Goal: Transaction & Acquisition: Download file/media

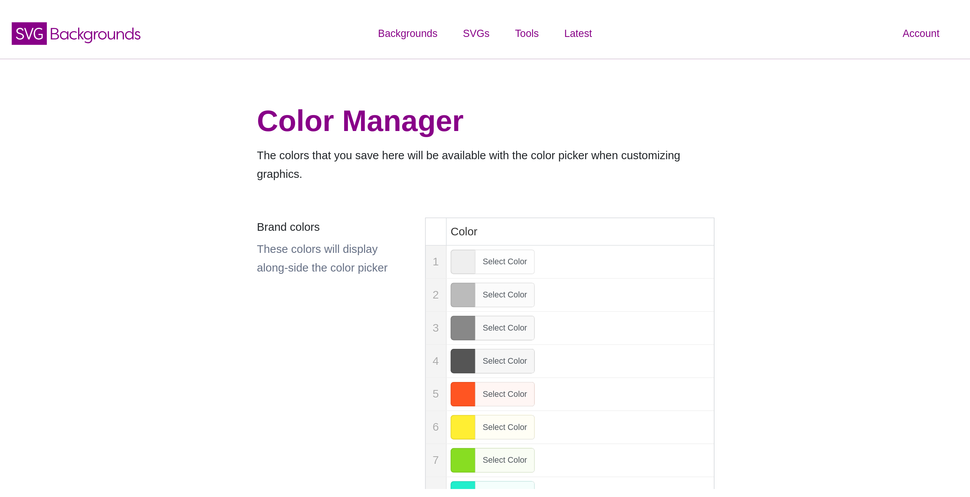
scroll to position [114, 0]
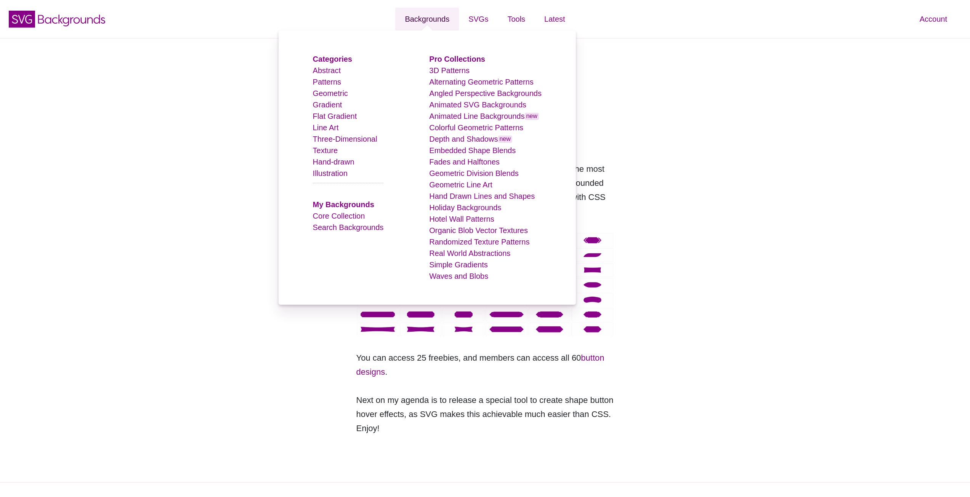
click at [426, 18] on link "Backgrounds" at bounding box center [427, 19] width 64 height 23
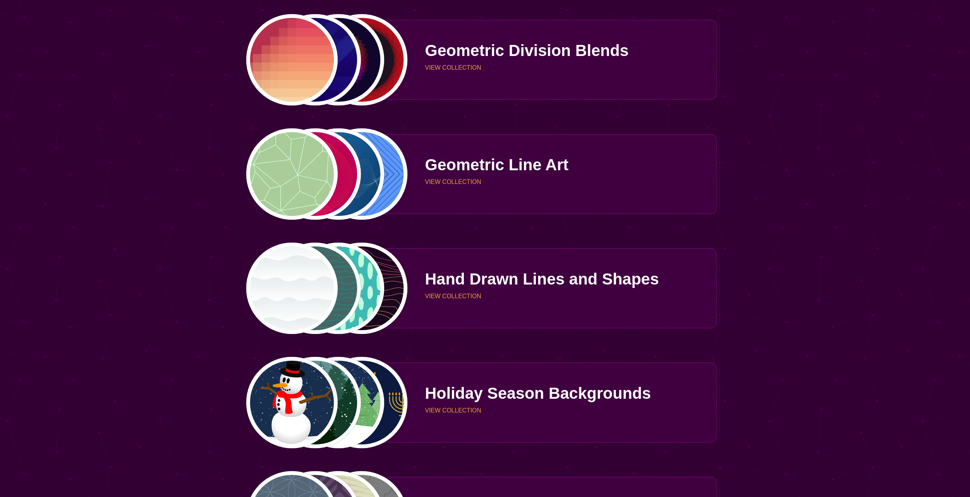
scroll to position [1524, 0]
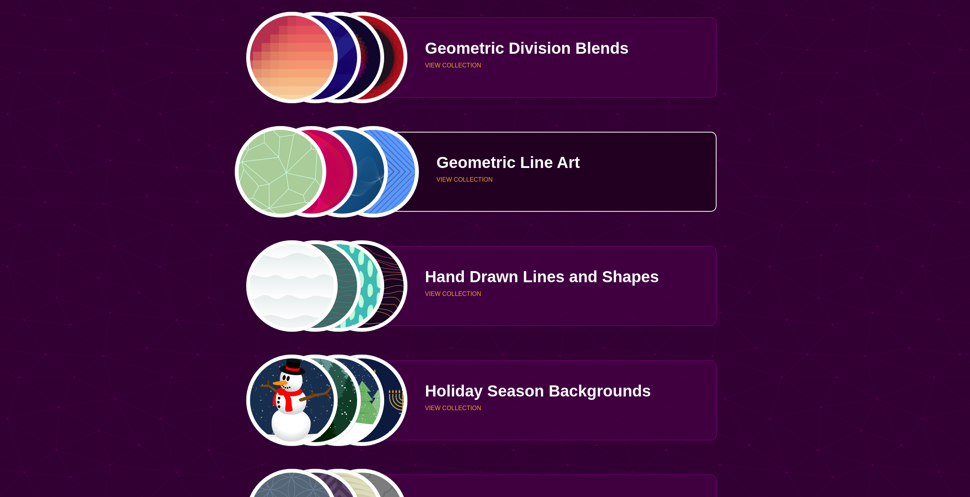
click at [496, 175] on div "Geometric Line Art VIEW COLLECTION" at bounding box center [562, 171] width 309 height 57
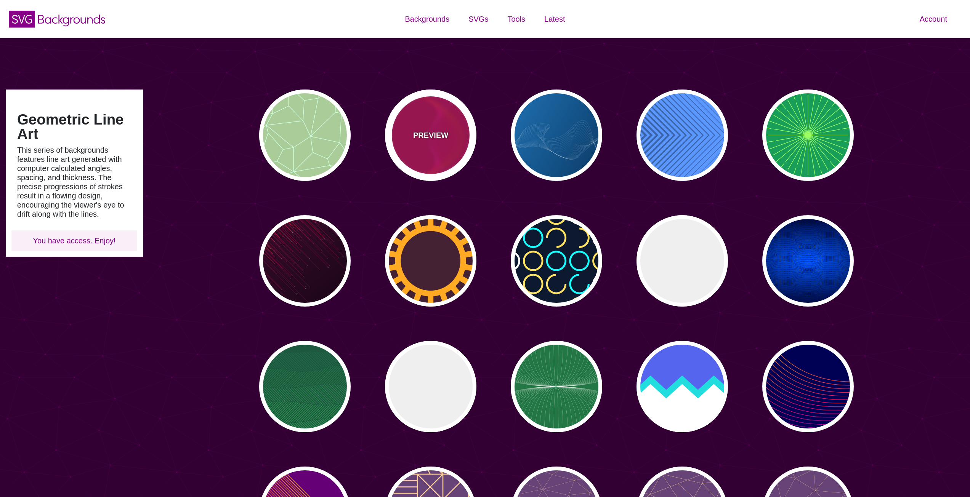
click at [464, 123] on div "PREVIEW" at bounding box center [430, 135] width 91 height 91
type input "#BB0055"
type input "#FF4400"
type input "#FF22BB"
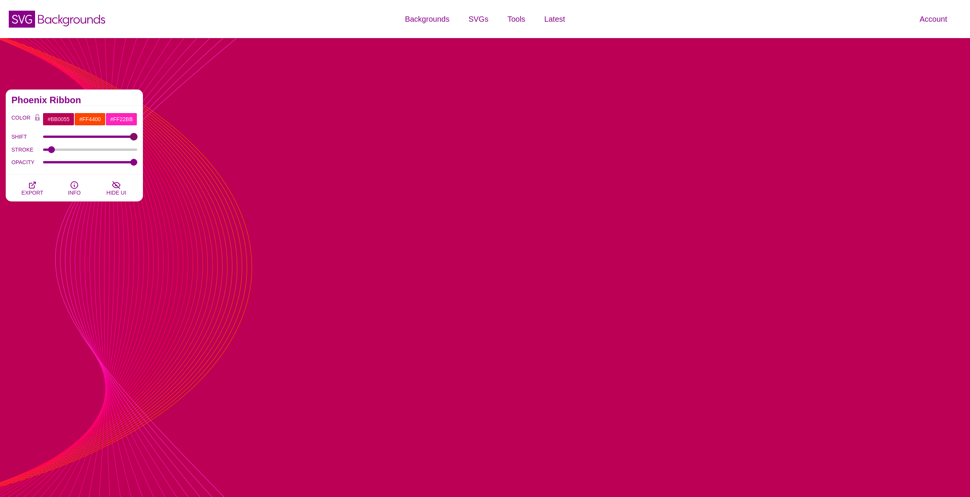
drag, startPoint x: 50, startPoint y: 138, endPoint x: 150, endPoint y: 146, distance: 100.8
click at [138, 138] on input "SHIFT" at bounding box center [90, 136] width 94 height 3
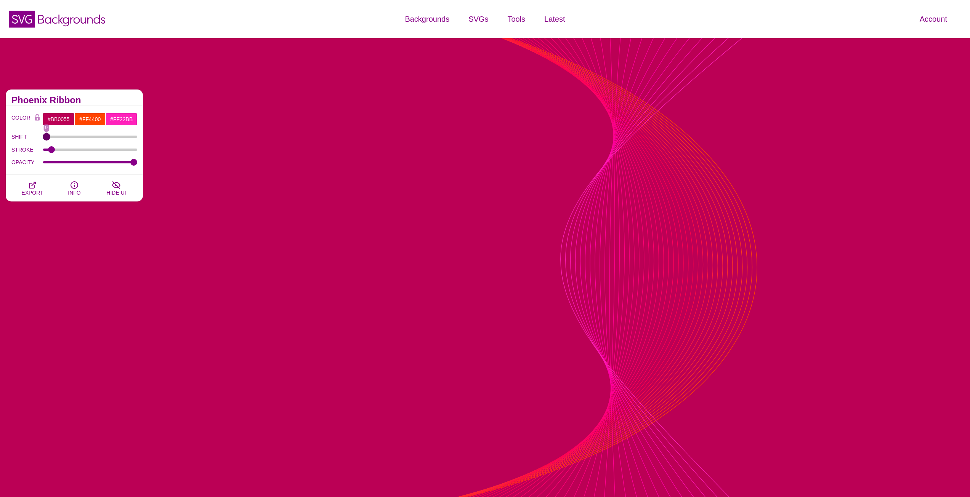
drag, startPoint x: 131, startPoint y: 136, endPoint x: 42, endPoint y: 141, distance: 89.3
type input "0"
click at [43, 138] on input "SHIFT" at bounding box center [90, 136] width 94 height 3
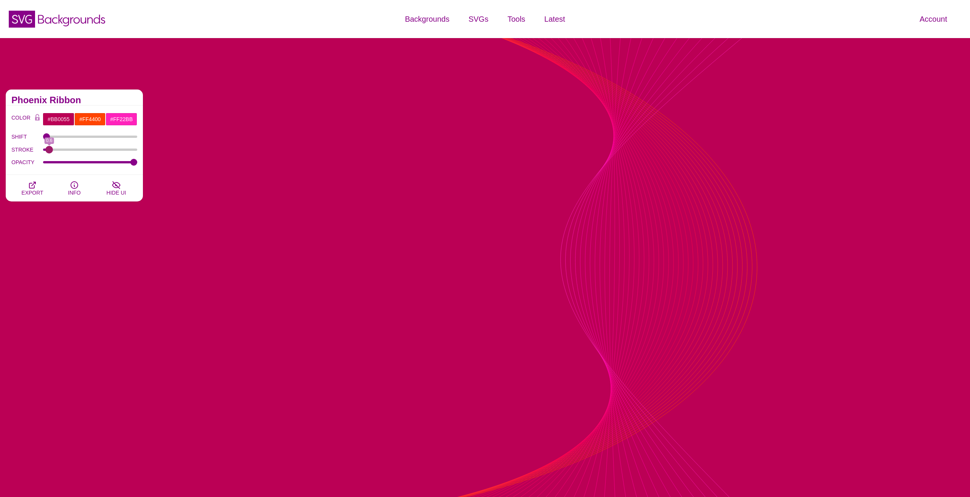
drag, startPoint x: 53, startPoint y: 149, endPoint x: 50, endPoint y: 149, distance: 3.9
type input "0.5"
click at [49, 151] on input "STROKE" at bounding box center [90, 149] width 94 height 3
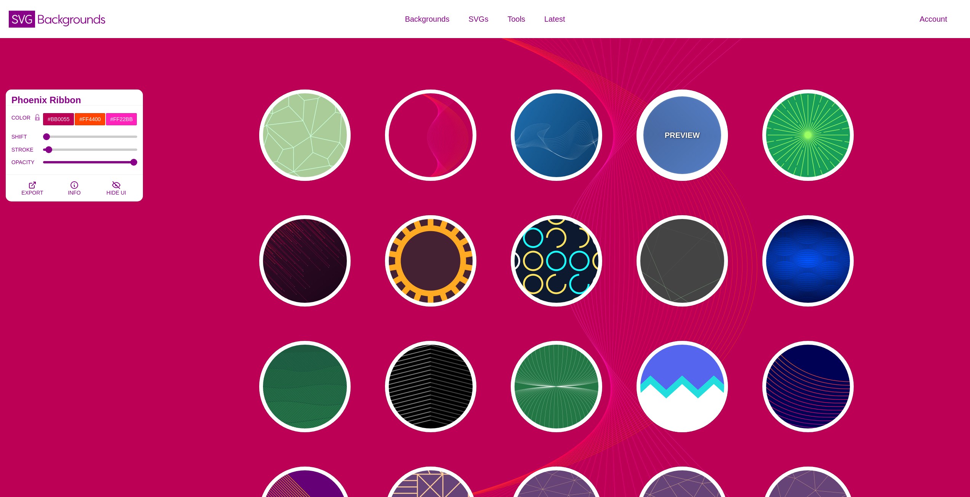
click at [656, 146] on div "PREVIEW" at bounding box center [681, 135] width 91 height 91
type input "#2C68A8"
type input "#439EFF"
type input "0"
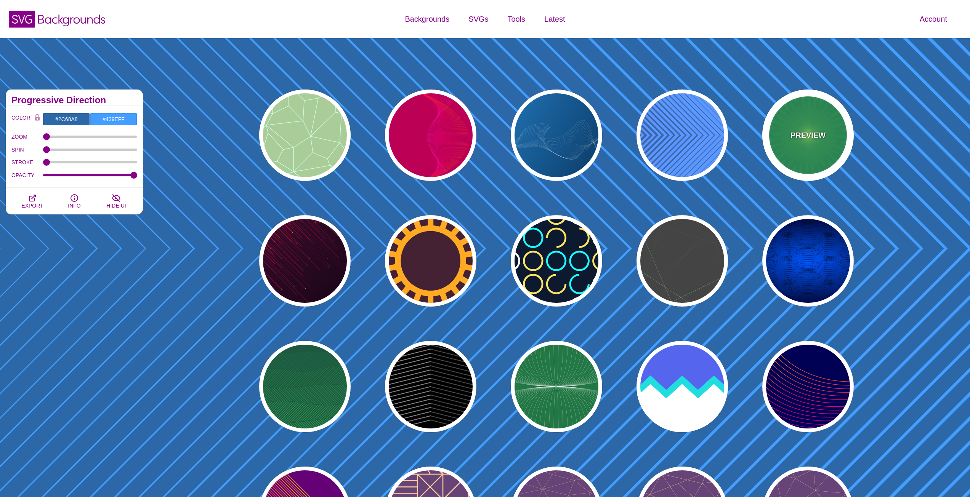
click at [800, 145] on div "PREVIEW" at bounding box center [807, 135] width 91 height 91
type input "#189E59"
type input "#9BFF63"
type input "0"
type input "5"
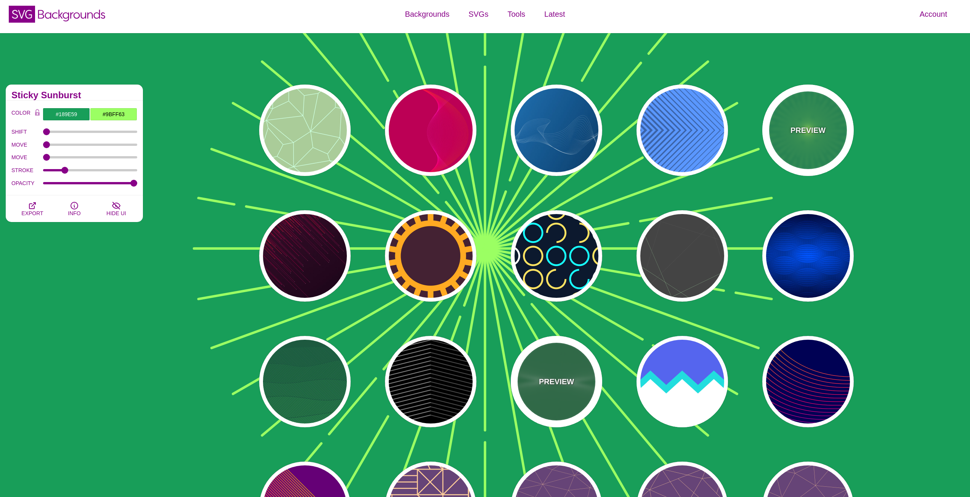
scroll to position [76, 0]
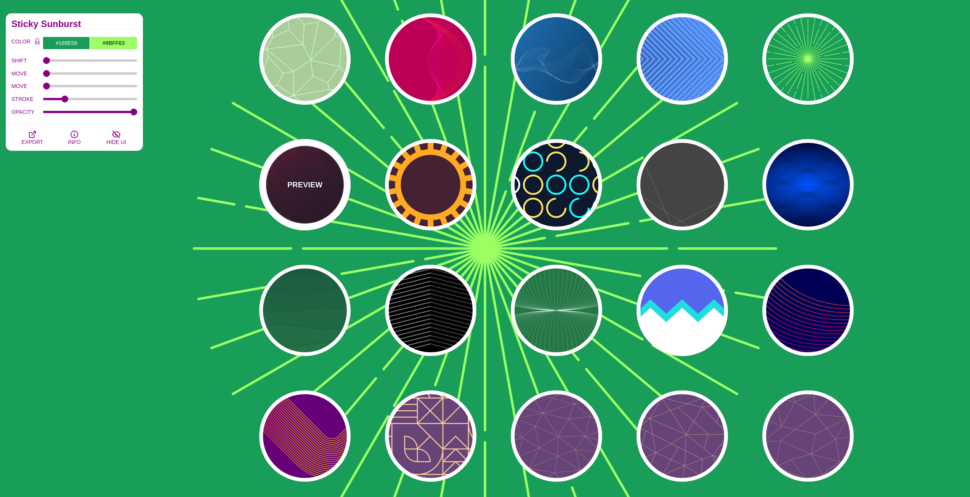
click at [293, 173] on div "PREVIEW" at bounding box center [304, 184] width 91 height 91
type input "#110011"
type input "#FF4400"
type input "#FFFFFF"
type input "2"
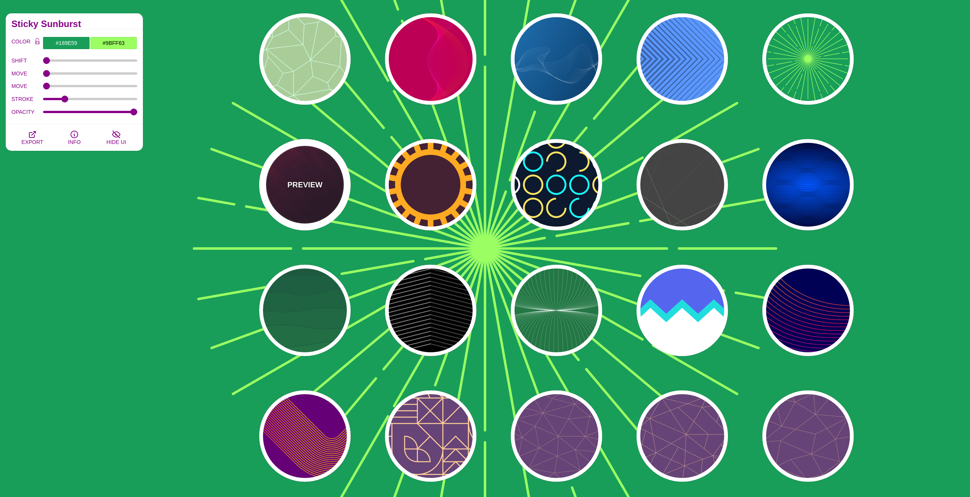
type input "5"
type input "1"
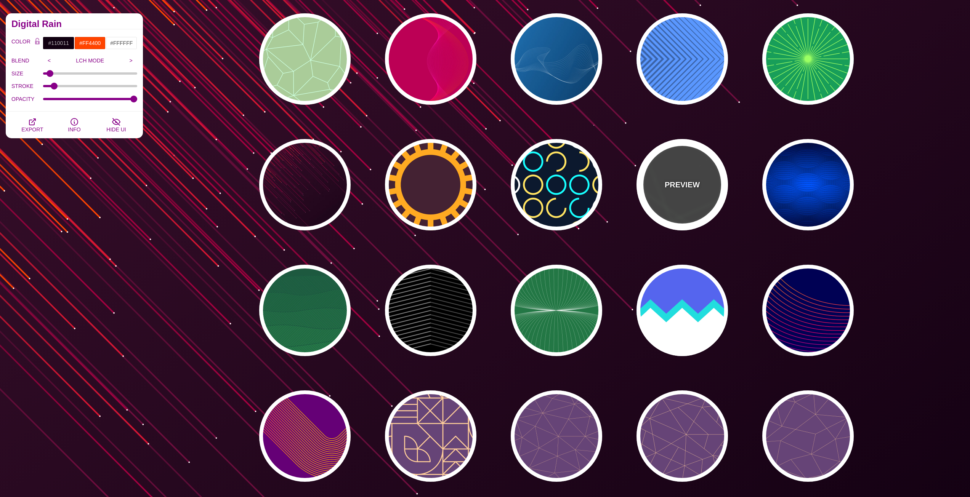
click at [690, 185] on p "PREVIEW" at bounding box center [681, 184] width 35 height 11
type input "#444444"
type input "#555555"
type input "#BBFFBB"
type input "1"
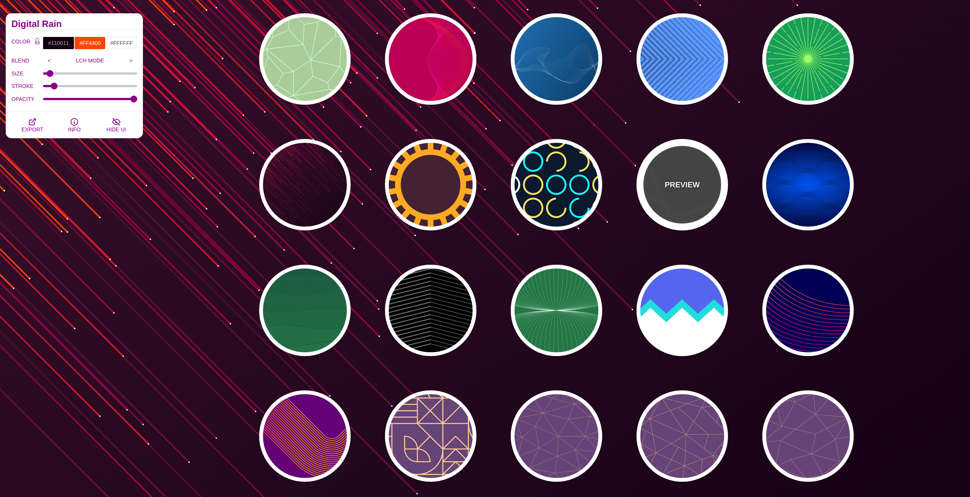
type input "1"
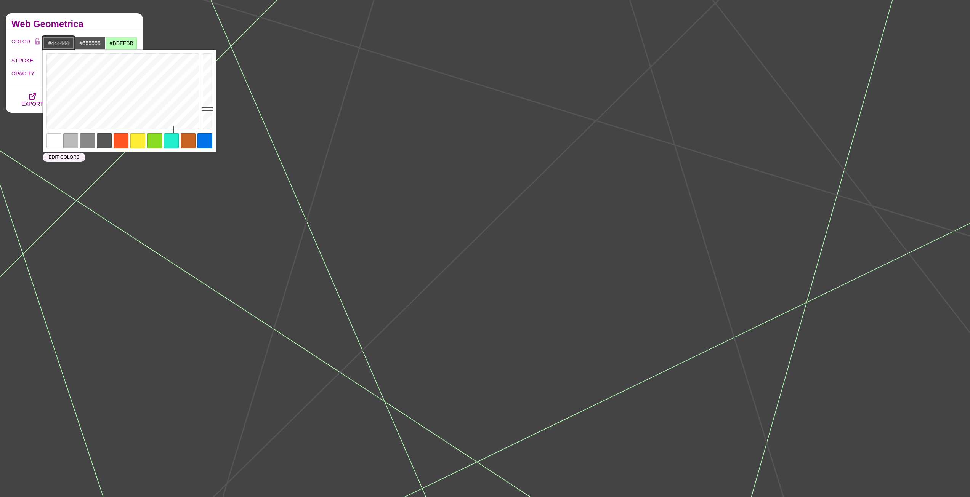
click at [65, 45] on input "#444444" at bounding box center [59, 43] width 32 height 13
click at [55, 138] on div at bounding box center [53, 140] width 15 height 15
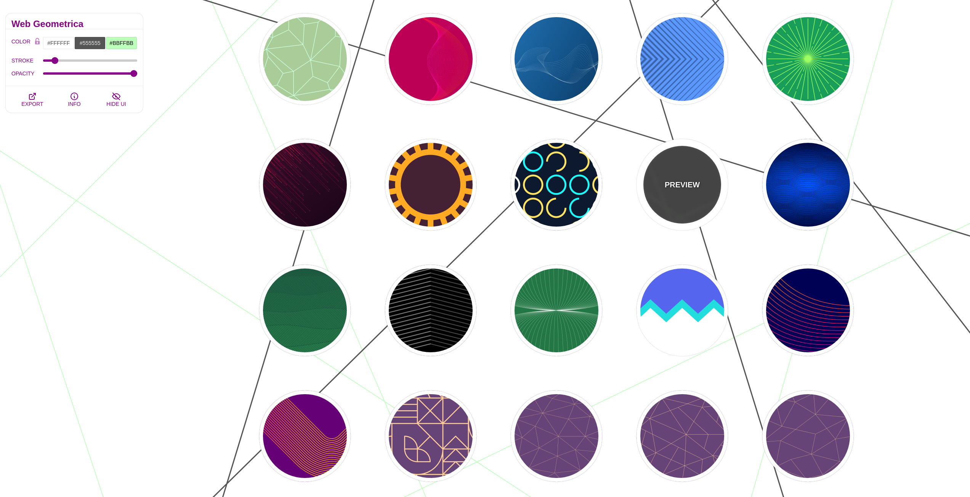
click at [667, 176] on div "PREVIEW" at bounding box center [681, 184] width 91 height 91
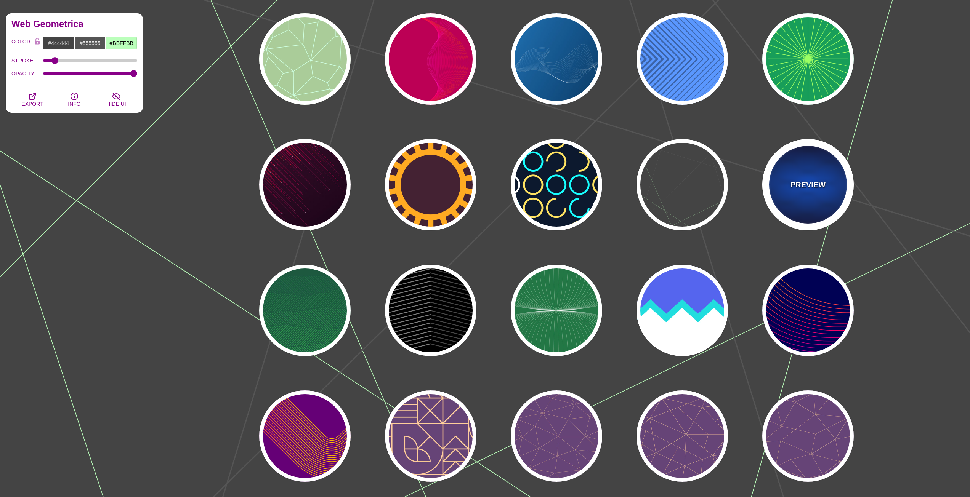
click at [806, 209] on div "PREVIEW" at bounding box center [807, 184] width 91 height 91
type input "#0055FF"
type input "#000033"
type input "#000000"
type input "0"
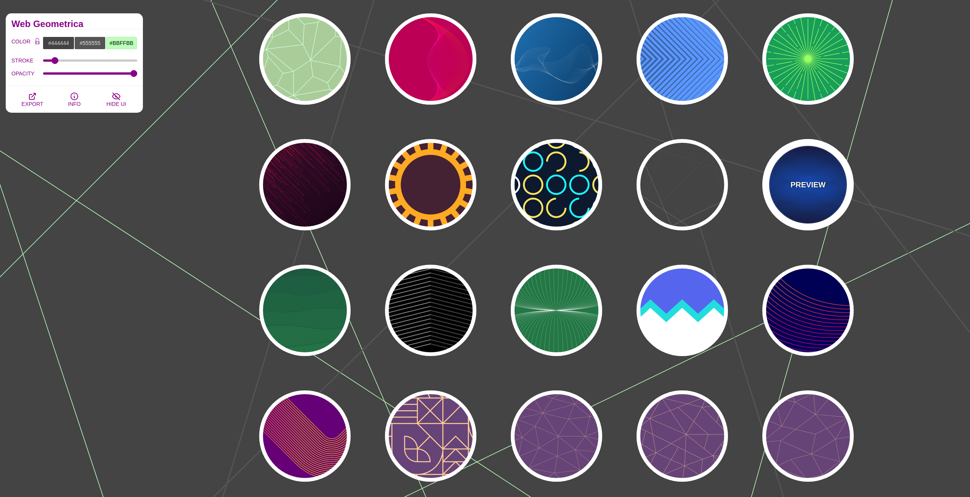
type input "0.25"
type input "15"
type input "50"
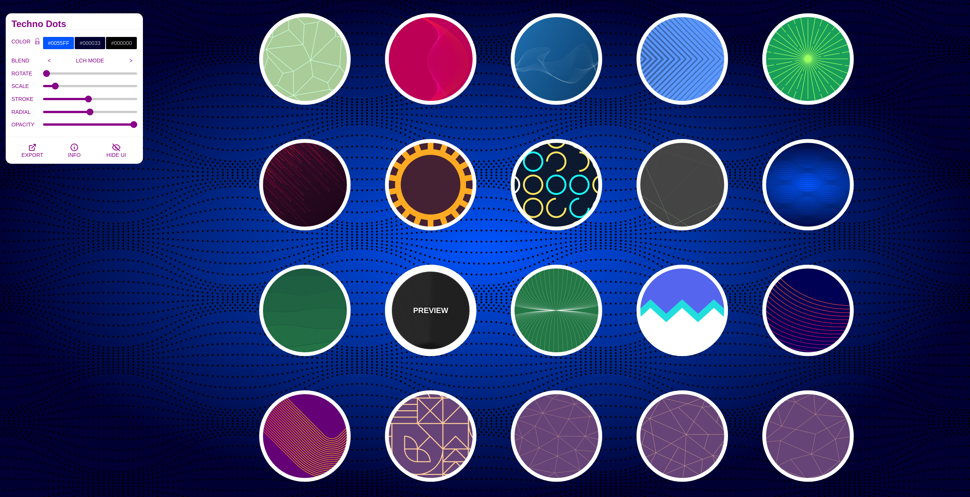
click at [445, 313] on p "PREVIEW" at bounding box center [430, 310] width 35 height 11
type input "#000000"
type input "#333333"
type input "#666666"
type input "0"
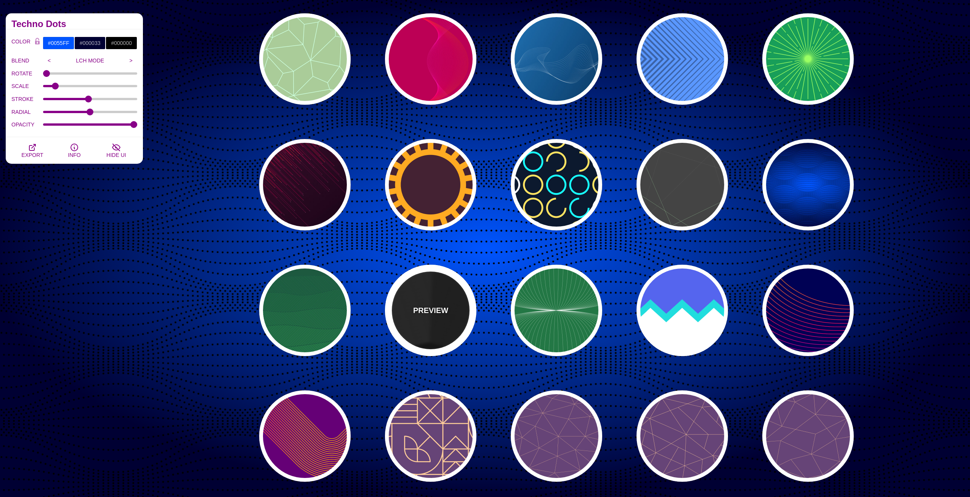
type input "0"
type input "10"
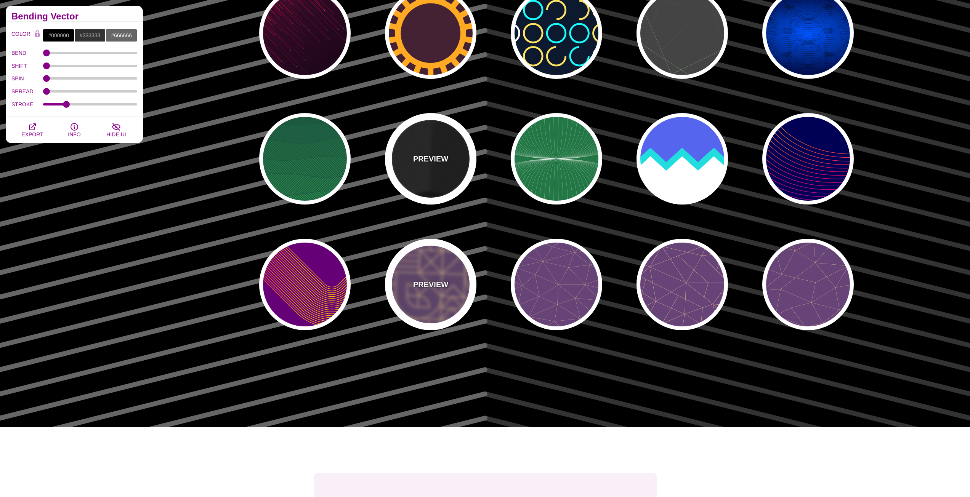
scroll to position [229, 0]
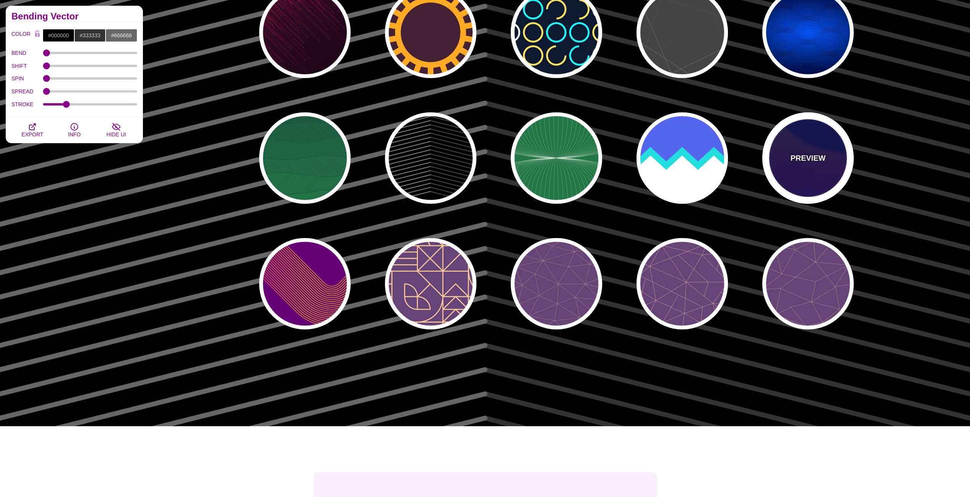
click at [809, 181] on div "PREVIEW" at bounding box center [807, 157] width 91 height 91
type input "#000055"
type input "#FFBB00"
type input "#0000FF"
type input "1"
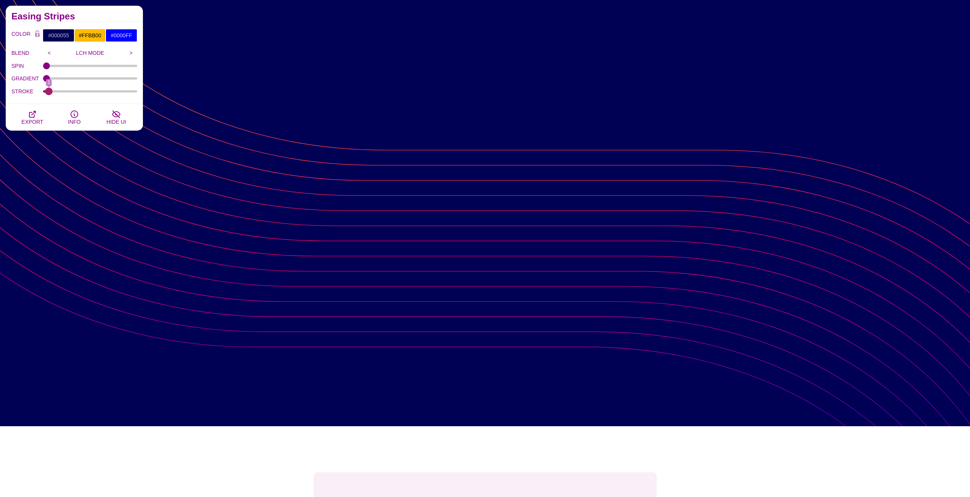
drag, startPoint x: 62, startPoint y: 93, endPoint x: 49, endPoint y: 93, distance: 13.0
type input "1"
click at [49, 93] on input "STROKE" at bounding box center [90, 91] width 94 height 3
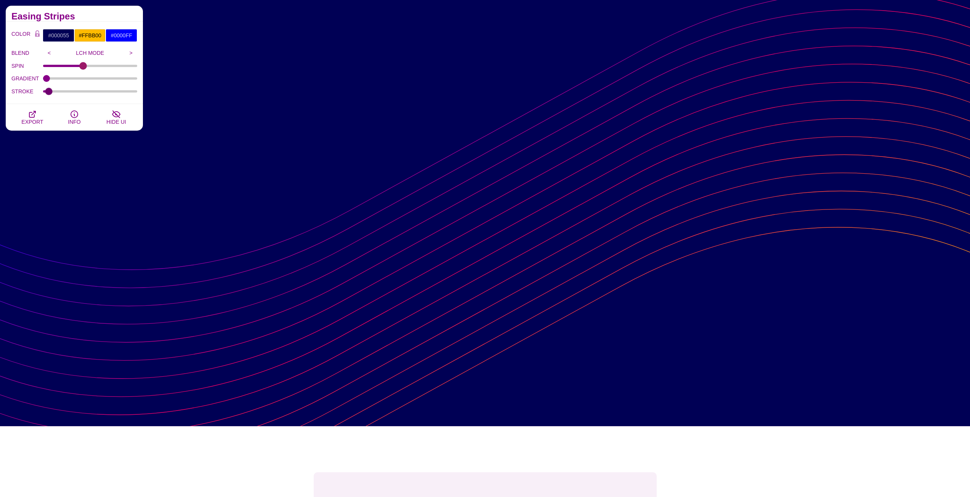
drag, startPoint x: 51, startPoint y: 65, endPoint x: 83, endPoint y: 87, distance: 39.2
type input "42"
click at [83, 67] on input "SPIN" at bounding box center [90, 65] width 94 height 3
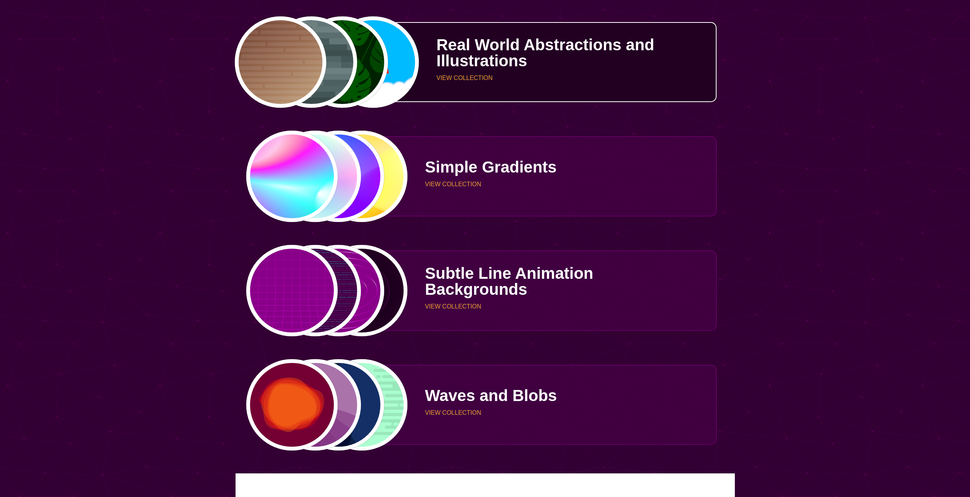
scroll to position [2362, 0]
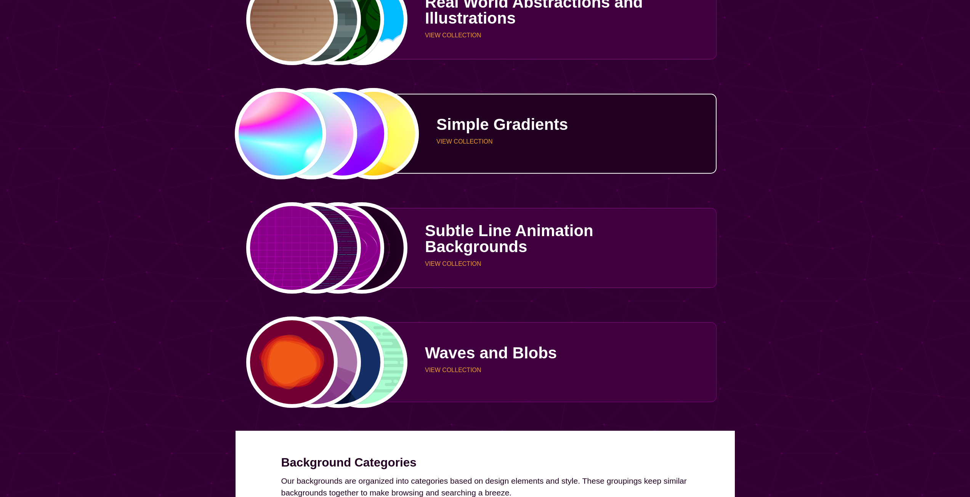
click at [477, 144] on p "VIEW COLLECTION" at bounding box center [573, 142] width 274 height 6
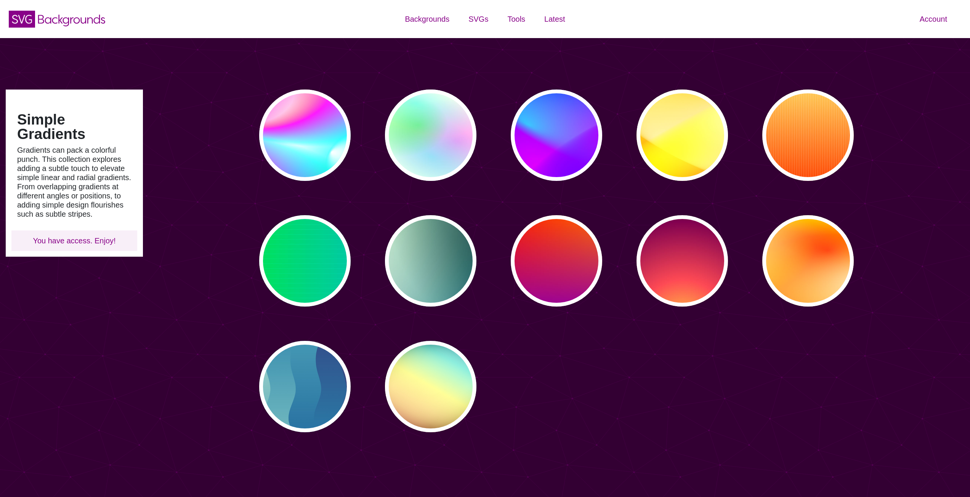
type input "#450057"
type input "#FFFFFF"
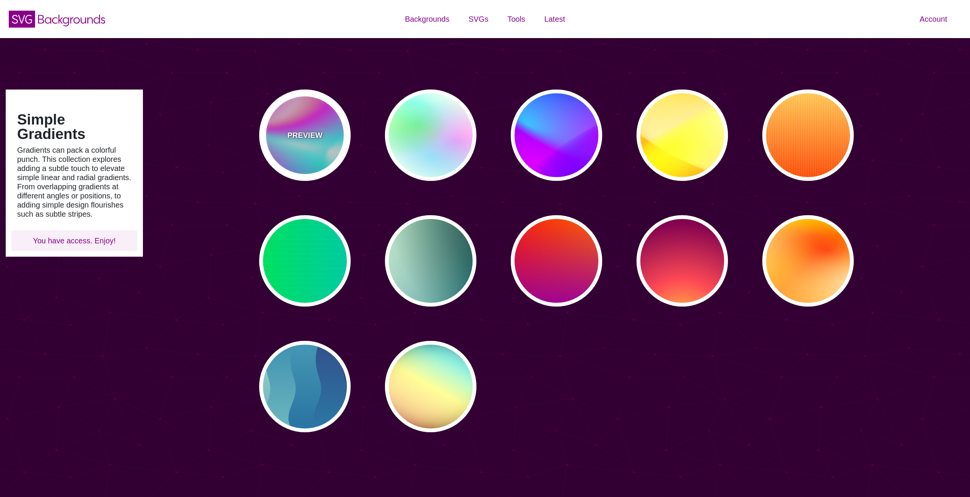
click at [325, 129] on div "PREVIEW" at bounding box center [304, 135] width 91 height 91
type input "#FFFFFF"
type input "#00FFFF"
type input "#00CC77"
type input "#FF00FF"
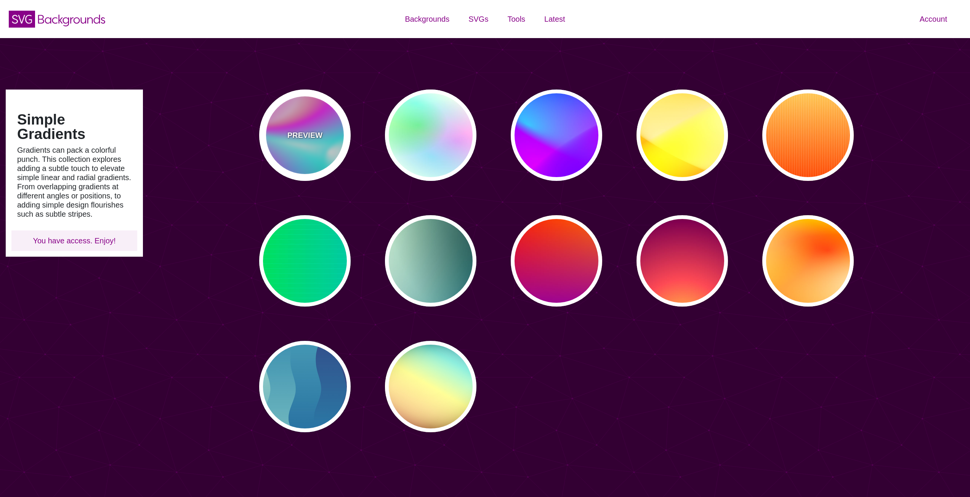
type input "#FF0000"
type input "0"
type input "30"
type input "89"
type input "80"
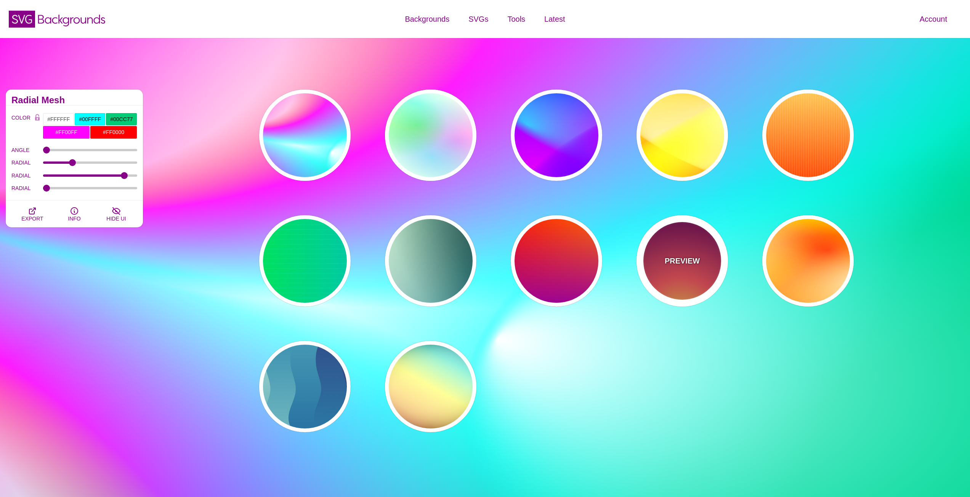
click at [697, 243] on div "PREVIEW" at bounding box center [681, 260] width 91 height 91
type input "#FFCC40"
type input "#FE4A54"
type input "#7F004F"
type input "#33003E"
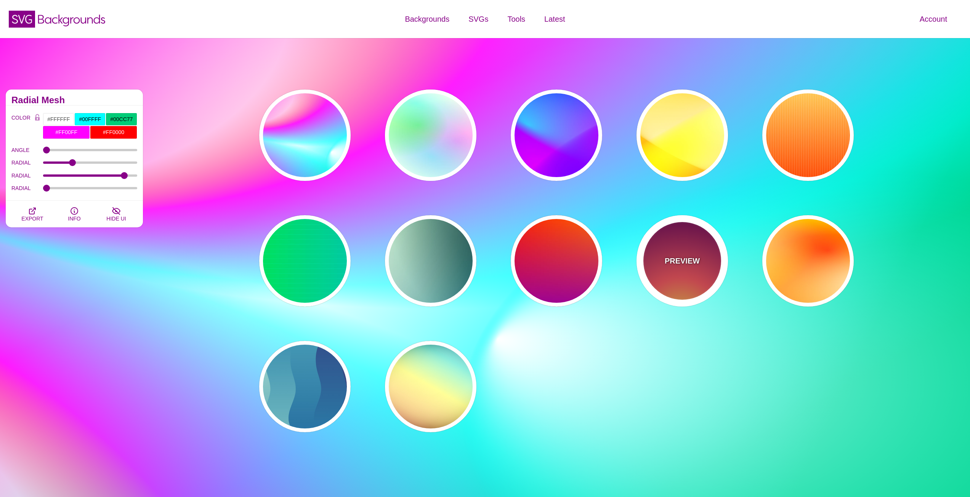
type input "100"
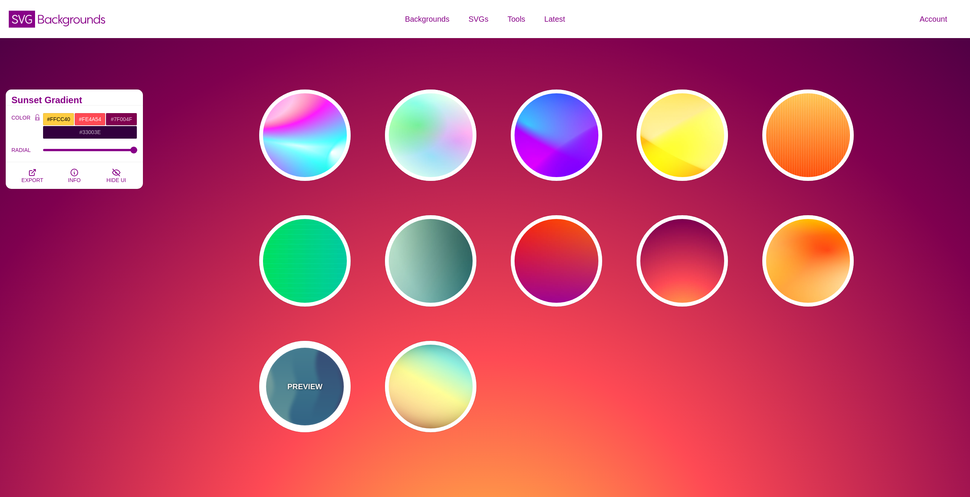
click at [322, 406] on div "PREVIEW" at bounding box center [304, 386] width 91 height 91
type input "#440044"
type input "#CCEEDD"
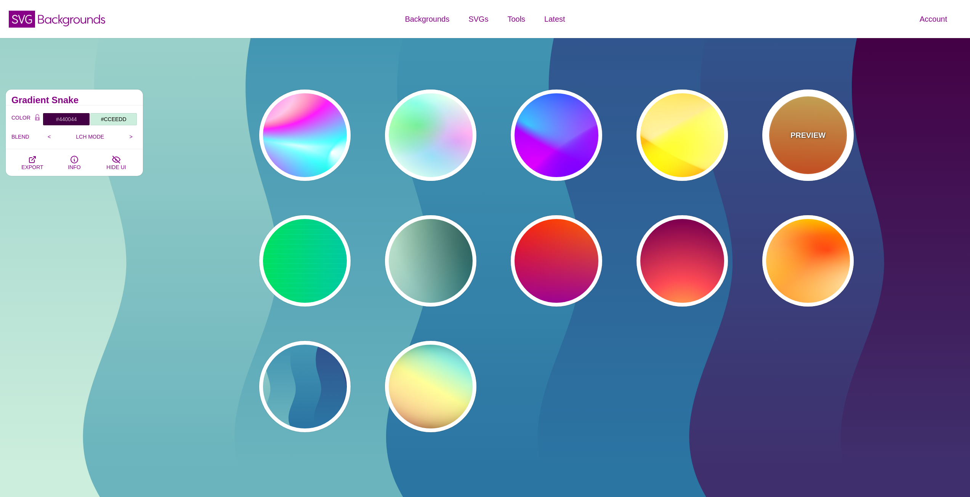
click at [808, 143] on div "PREVIEW" at bounding box center [807, 135] width 91 height 91
type input "#FFFFFF"
type input "#FFCC55"
type input "#FF4400"
type input "0"
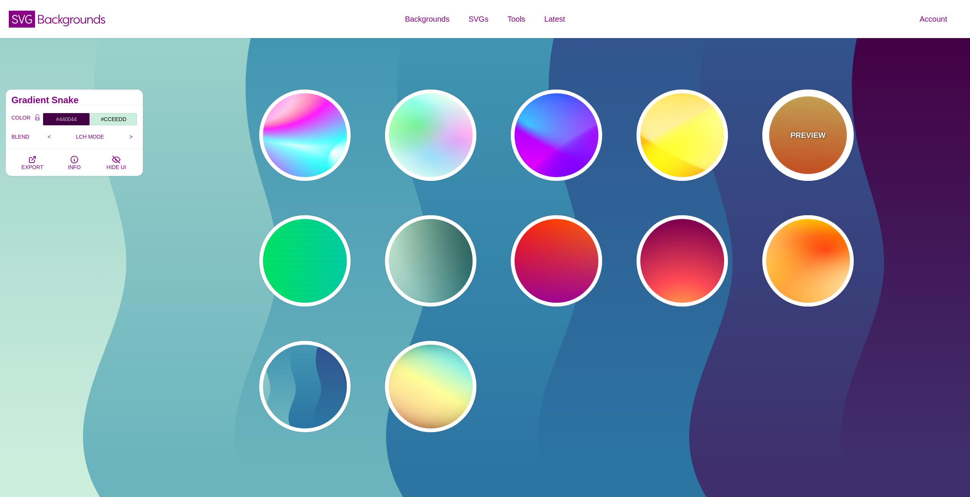
type input "1"
type input "10"
type input "1"
type input "0.1"
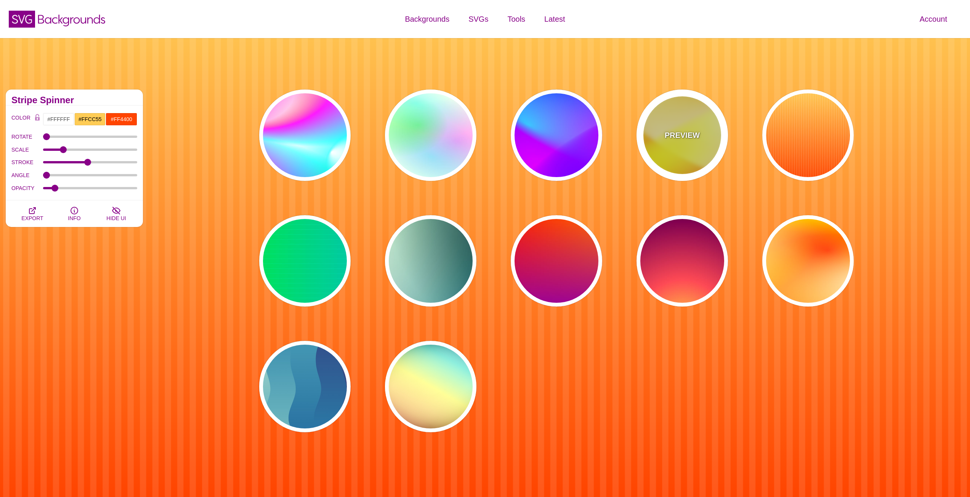
click at [717, 142] on div "PREVIEW" at bounding box center [681, 135] width 91 height 91
type input "#FFFF00"
type input "#FFFFFF"
type input "#FF0000"
type input "1"
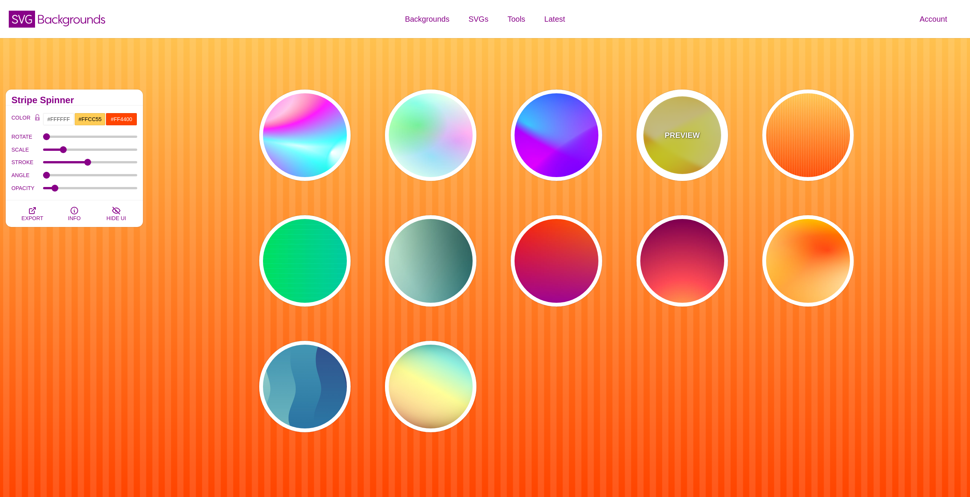
type input "70"
type input "60"
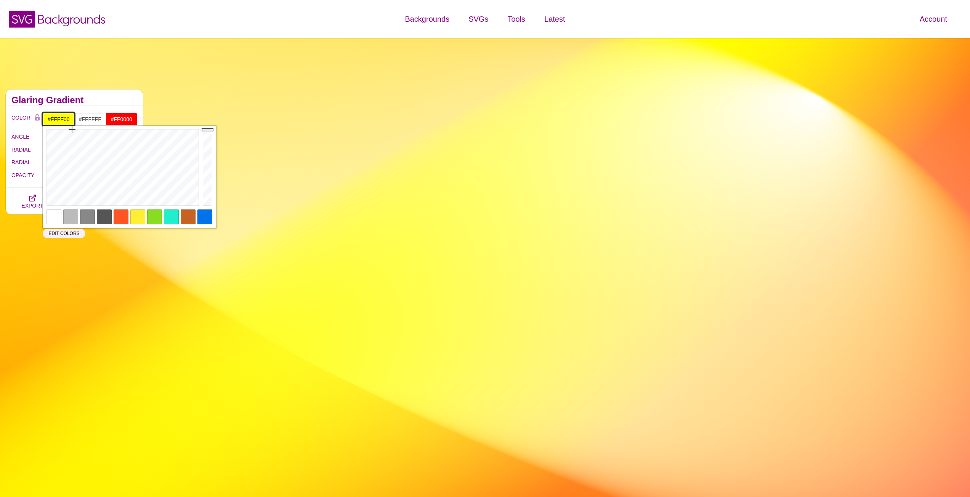
click at [63, 121] on input "#FFFF00" at bounding box center [59, 119] width 32 height 13
click at [203, 214] on div at bounding box center [204, 217] width 15 height 15
type input "#0073EB"
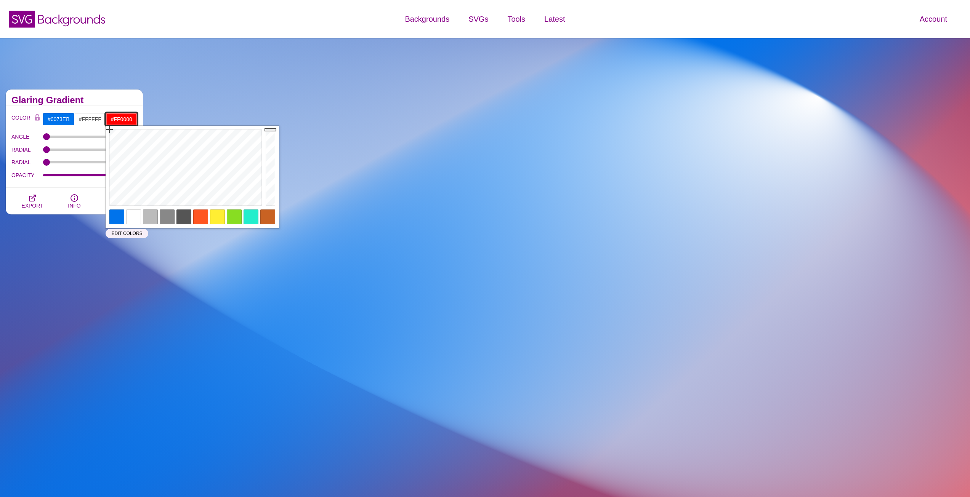
click at [125, 117] on input "#FF0000" at bounding box center [122, 119] width 32 height 13
click at [119, 214] on div at bounding box center [116, 217] width 15 height 15
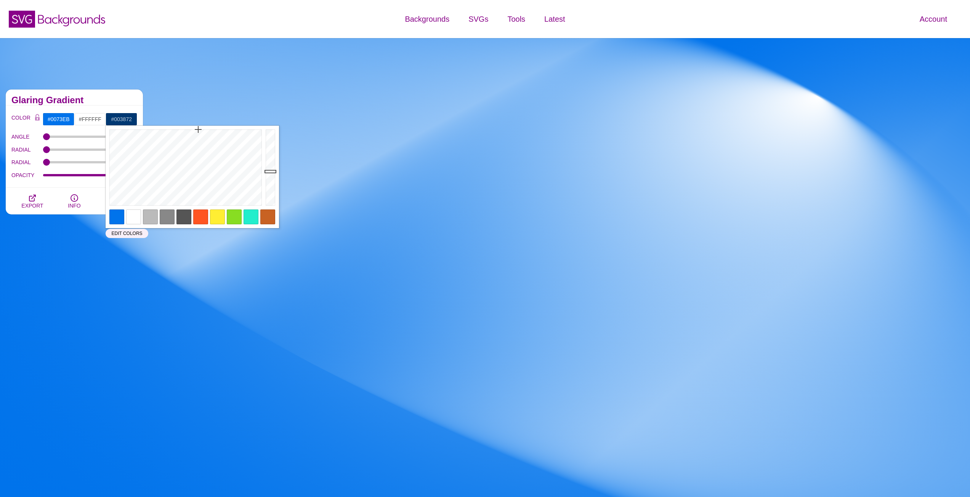
drag, startPoint x: 271, startPoint y: 138, endPoint x: 269, endPoint y: 171, distance: 33.6
click at [269, 171] on div at bounding box center [271, 168] width 15 height 84
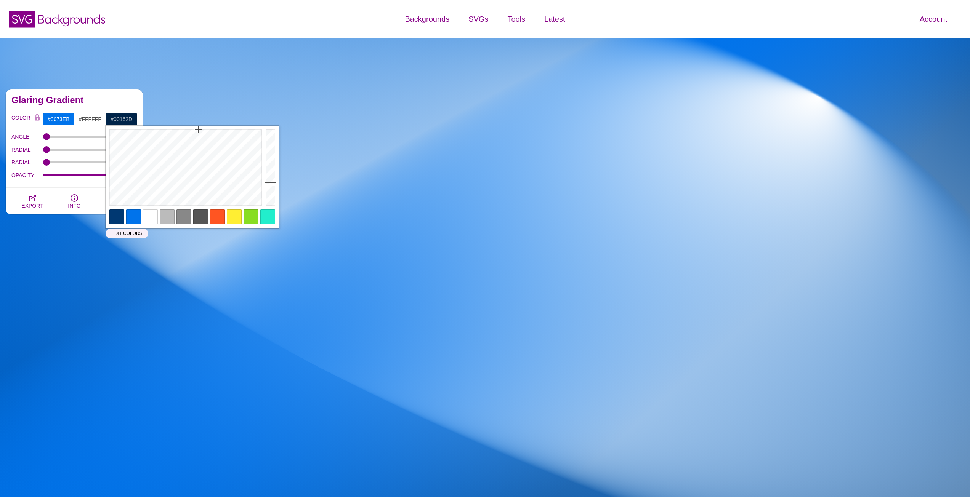
type input "#00152C"
drag, startPoint x: 272, startPoint y: 174, endPoint x: 271, endPoint y: 192, distance: 18.7
click at [271, 192] on div at bounding box center [271, 168] width 15 height 84
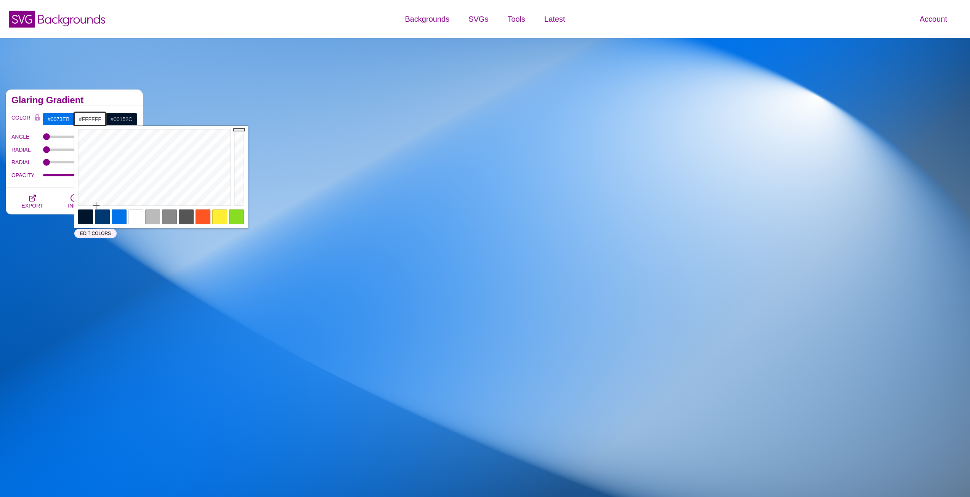
click at [98, 118] on input "#FFFFFF" at bounding box center [90, 119] width 32 height 13
click at [120, 216] on div at bounding box center [119, 217] width 15 height 15
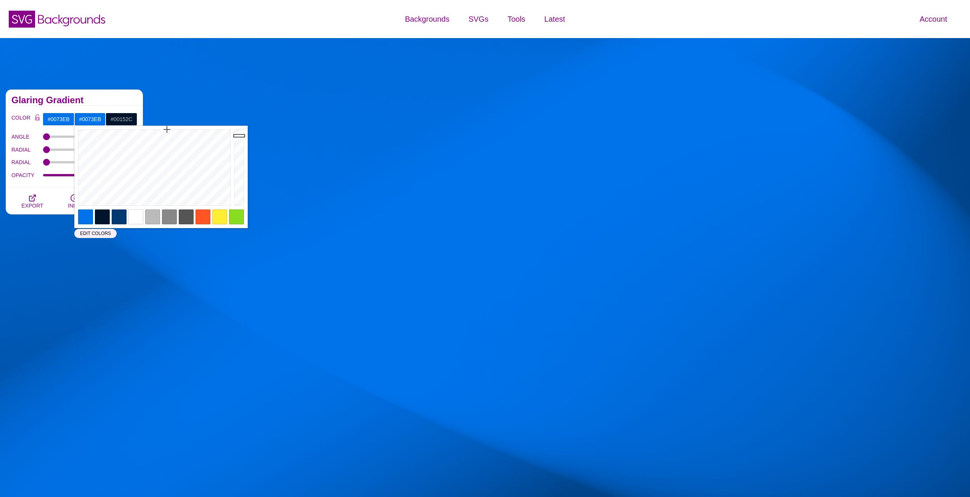
type input "#B1D1EB"
click at [165, 187] on div at bounding box center [153, 168] width 158 height 84
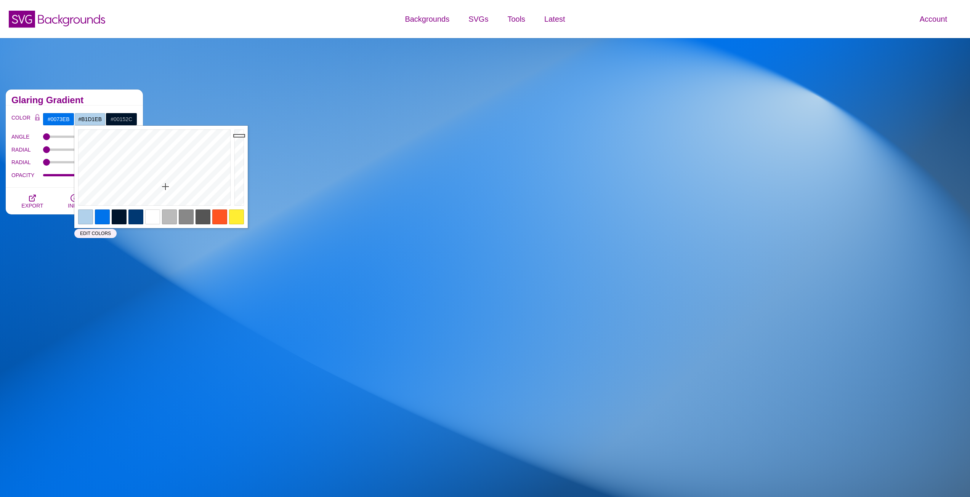
click at [113, 101] on h2 "Glaring Gradient" at bounding box center [74, 100] width 126 height 6
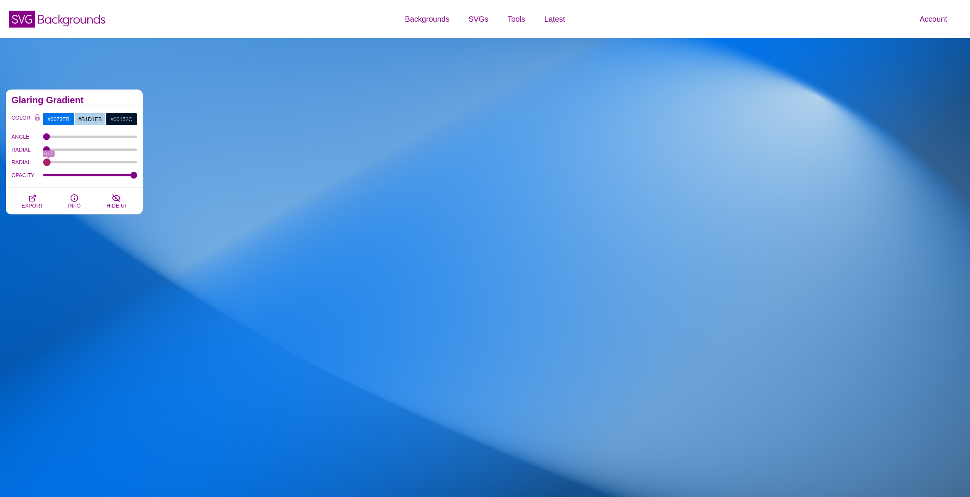
type input "60"
drag, startPoint x: 49, startPoint y: 163, endPoint x: 31, endPoint y: 158, distance: 18.9
click at [43, 161] on input "RADIAL" at bounding box center [90, 162] width 94 height 3
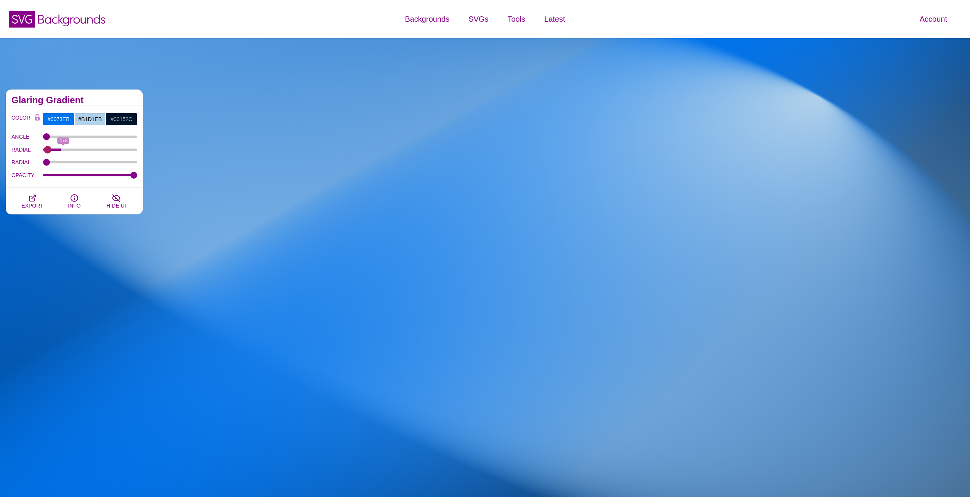
type input "70"
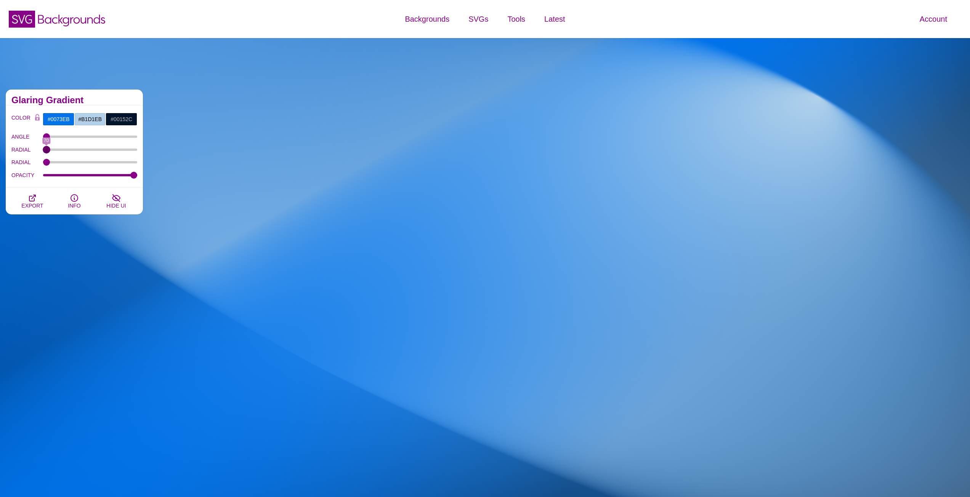
drag, startPoint x: 49, startPoint y: 149, endPoint x: 21, endPoint y: 143, distance: 28.4
click at [43, 148] on input "RADIAL" at bounding box center [90, 149] width 94 height 3
drag, startPoint x: 48, startPoint y: 135, endPoint x: 16, endPoint y: 141, distance: 31.9
type input "0"
click at [43, 138] on input "ANGLE" at bounding box center [90, 136] width 94 height 3
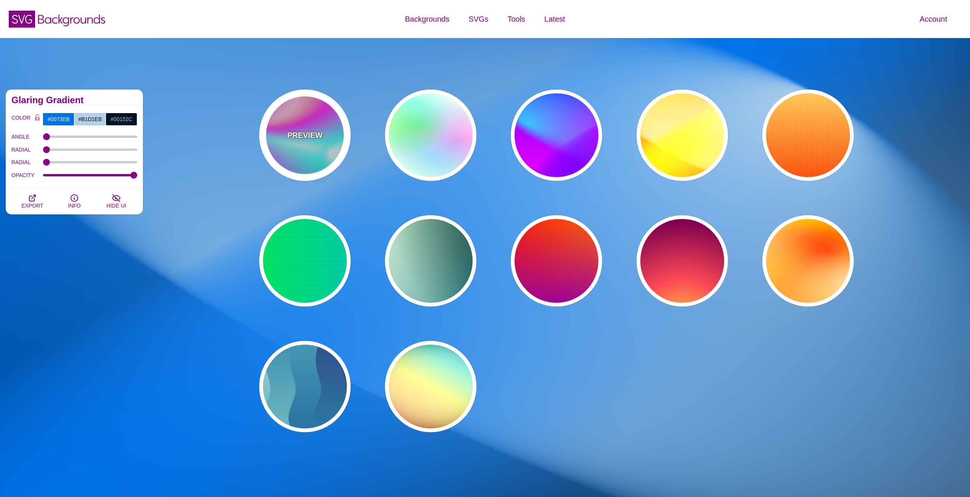
click at [325, 166] on div "PREVIEW" at bounding box center [304, 135] width 91 height 91
type input "#FFFFFF"
type input "#00FFFF"
type input "#00CC77"
type input "#FF00FF"
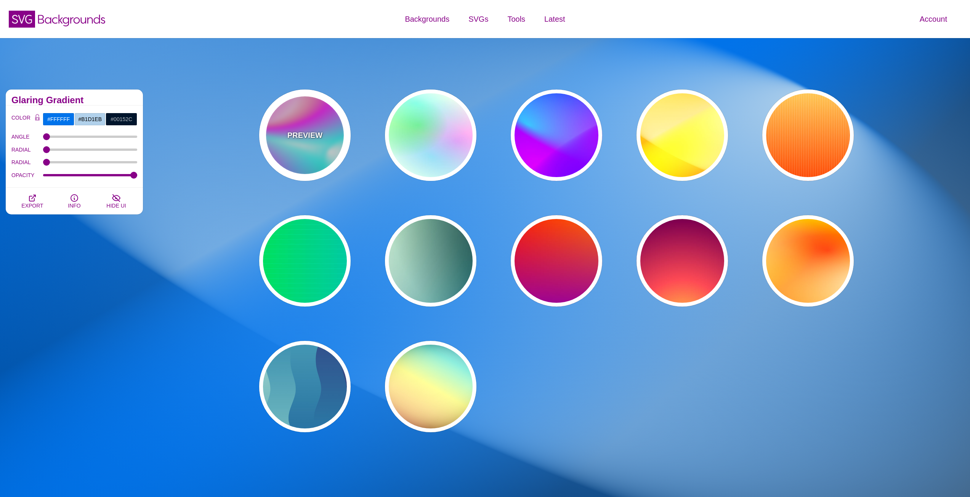
type input "30"
type input "89"
type input "80"
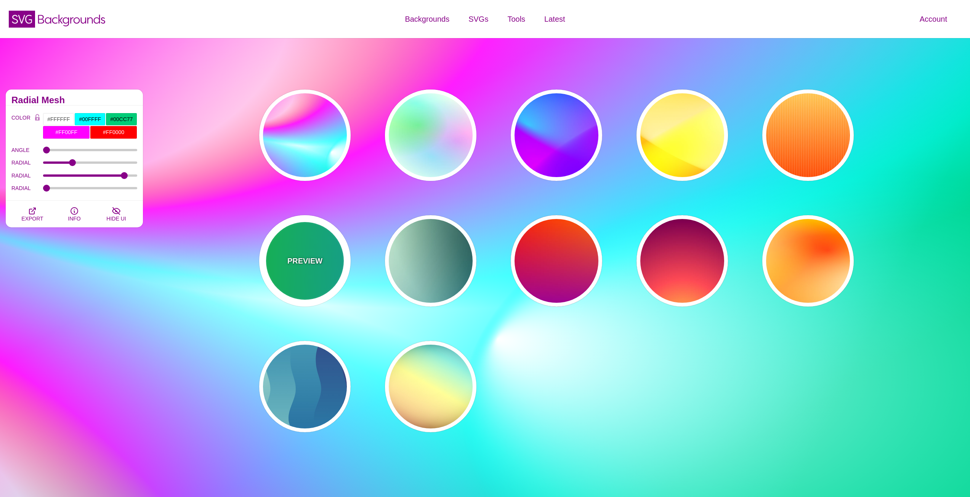
click at [311, 230] on div "PREVIEW" at bounding box center [304, 260] width 91 height 91
type input "#00FFCC"
type input "#00FF00"
type input "#00AAFF"
type input "0"
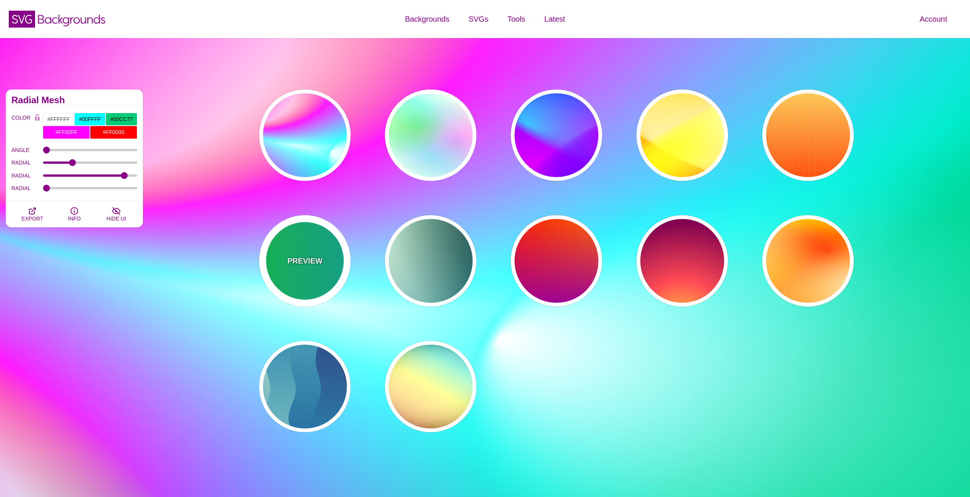
type input "5"
type input "1"
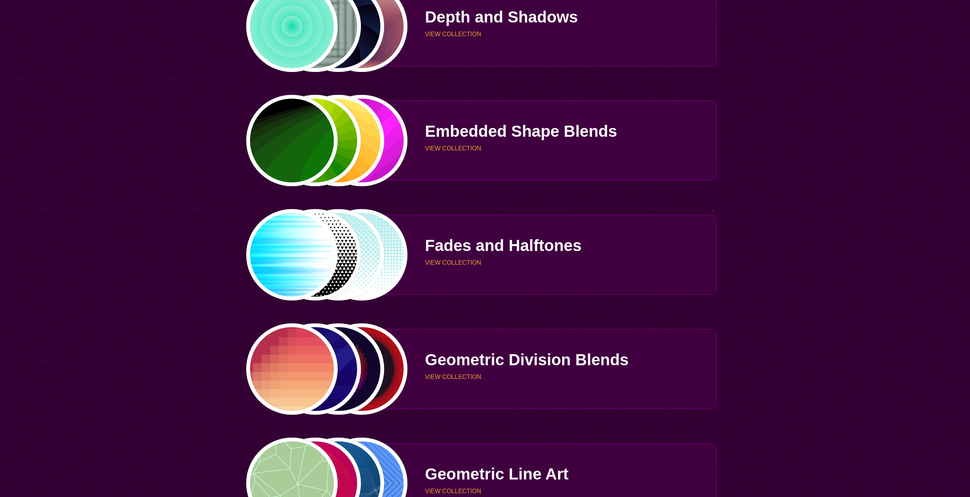
scroll to position [1219, 0]
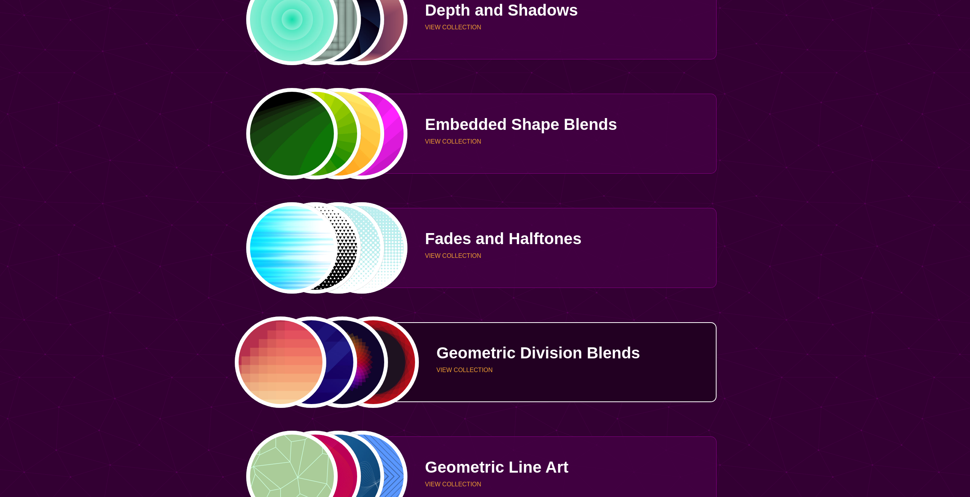
click at [538, 383] on div "Geometric Division Blends VIEW COLLECTION" at bounding box center [562, 362] width 309 height 57
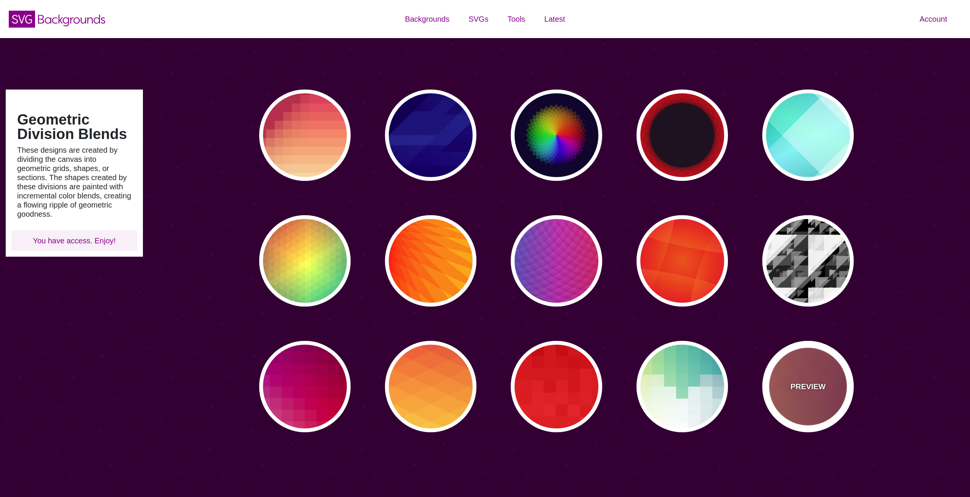
click at [824, 374] on div "PREVIEW" at bounding box center [807, 386] width 91 height 91
type input "#FFAA66"
type input "#440044"
type input "0"
type input "0.2"
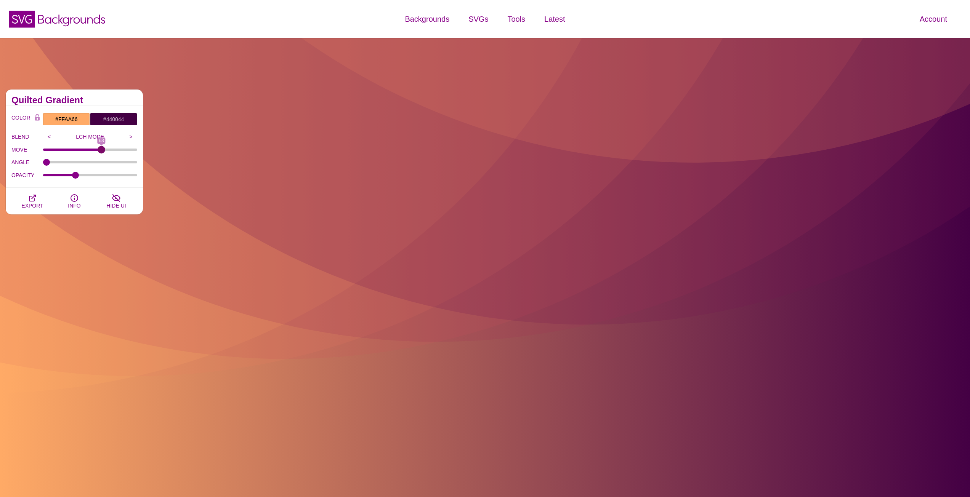
drag, startPoint x: 48, startPoint y: 149, endPoint x: 101, endPoint y: 148, distance: 53.0
type input "63"
click at [101, 148] on input "MOVE" at bounding box center [90, 149] width 94 height 3
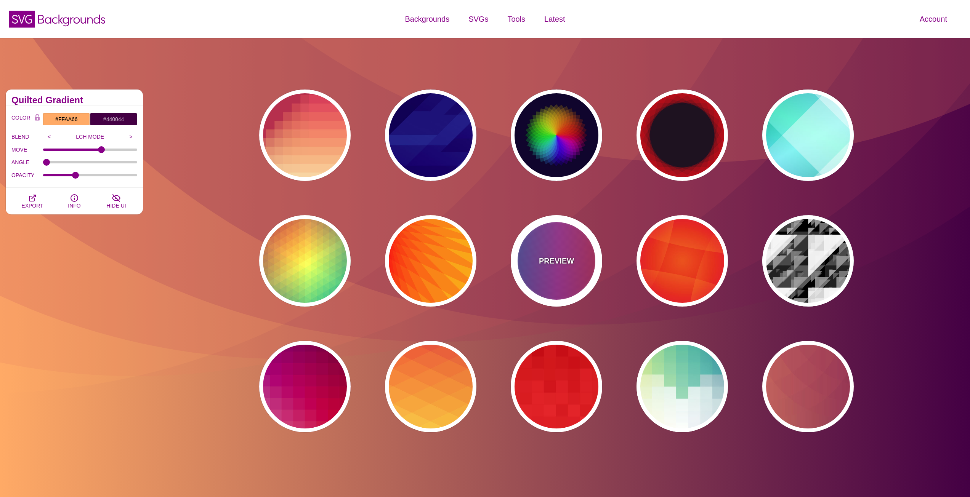
click at [577, 277] on div "PREVIEW" at bounding box center [556, 260] width 91 height 91
type input "#FF3333"
type input "#1884D6"
type input "#690067"
type input "0"
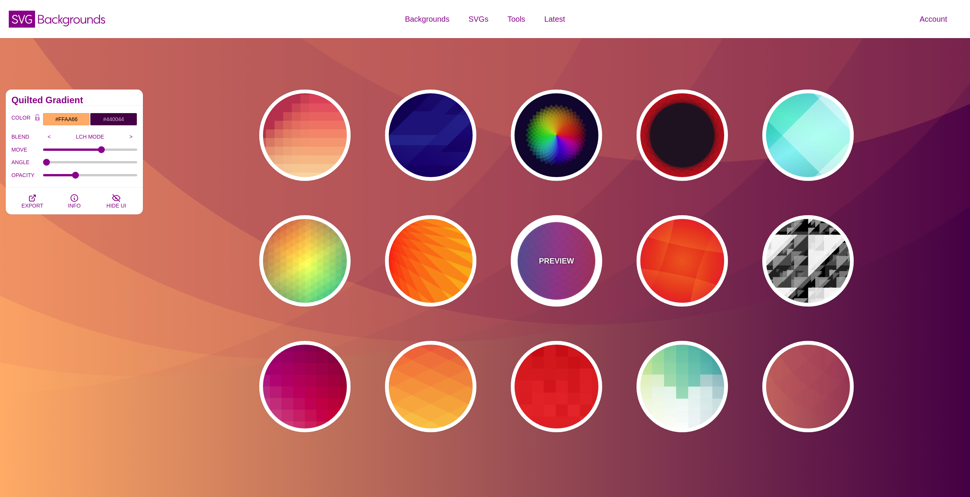
type input "1"
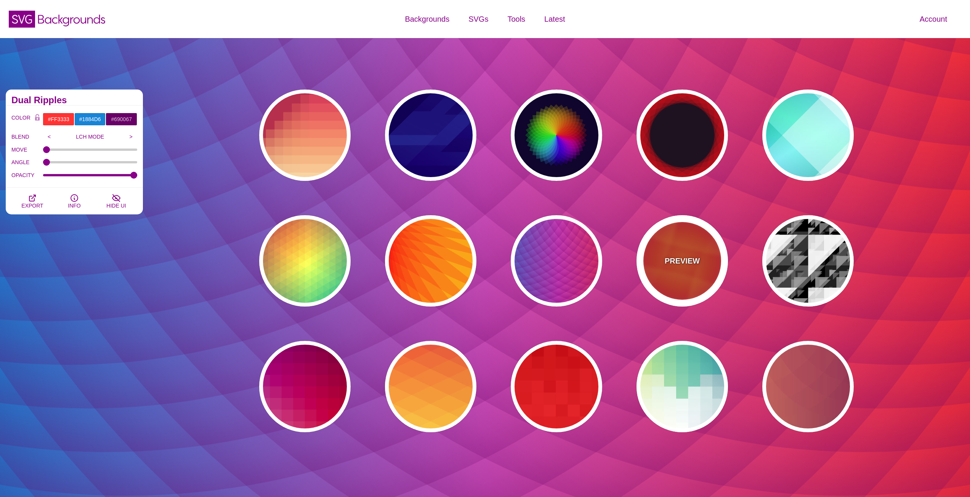
click at [706, 279] on div "PREVIEW" at bounding box center [681, 260] width 91 height 91
type input "#DD0000"
type input "#FFAA17"
type input "#EE1188"
type input "50"
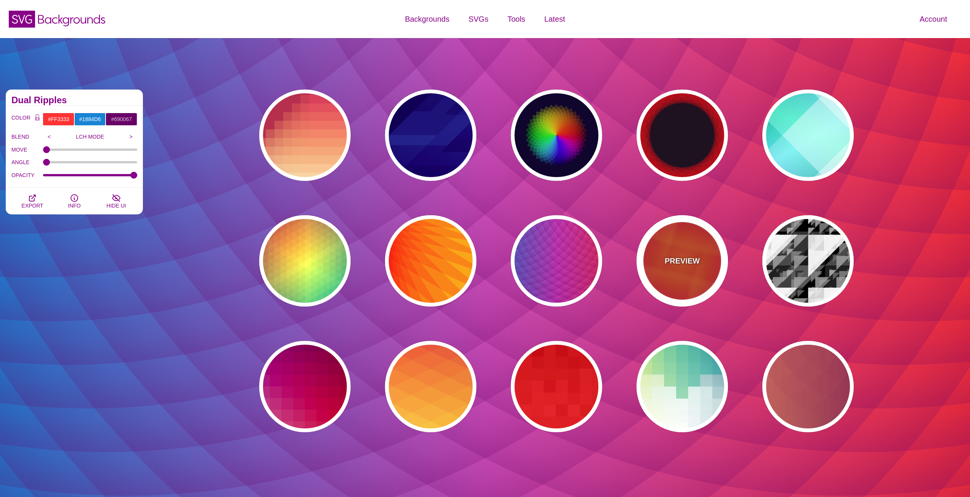
type input "50"
type input "0.5"
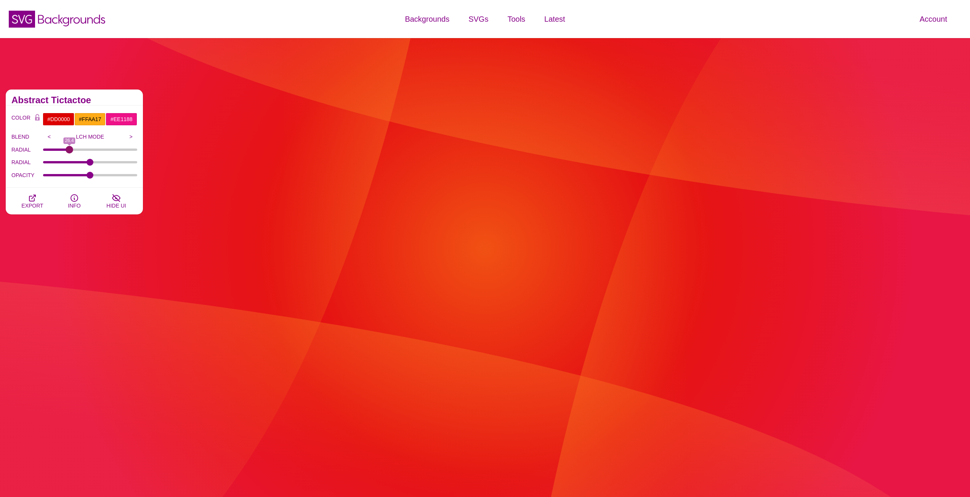
drag, startPoint x: 89, startPoint y: 149, endPoint x: 74, endPoint y: 154, distance: 15.2
type input "26.8"
click at [70, 151] on input "RADIAL" at bounding box center [90, 149] width 94 height 3
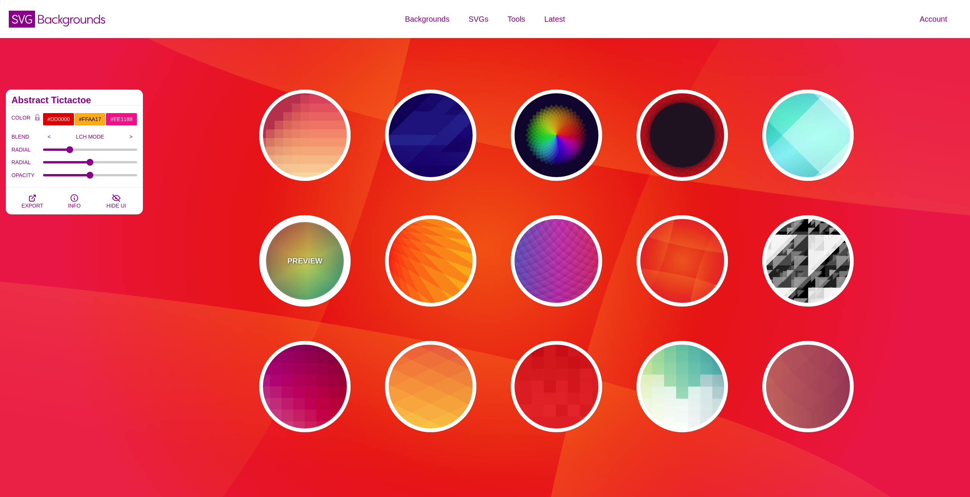
click at [330, 262] on div "PREVIEW" at bounding box center [304, 260] width 91 height 91
type input "#226677"
type input "#FFFF55"
type input "#27002E"
type input "0"
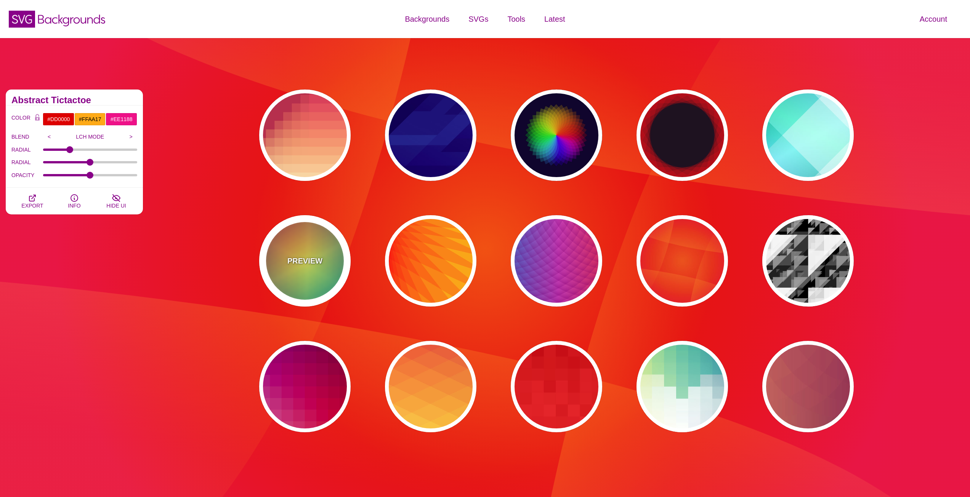
type input "0"
type input "100"
type input "0.5"
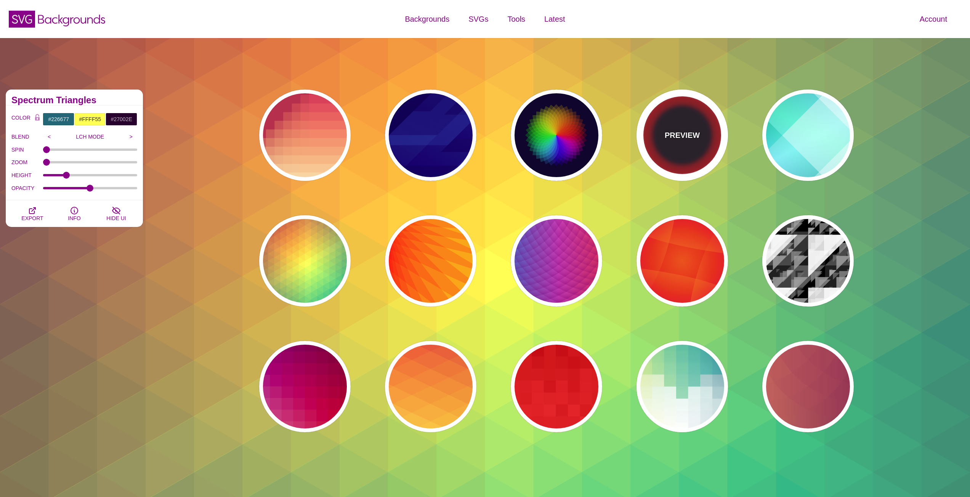
click at [706, 158] on div "PREVIEW" at bounding box center [681, 135] width 91 height 91
type input "#1F1221"
type input "#FF1111"
type input "0"
type input "0.2"
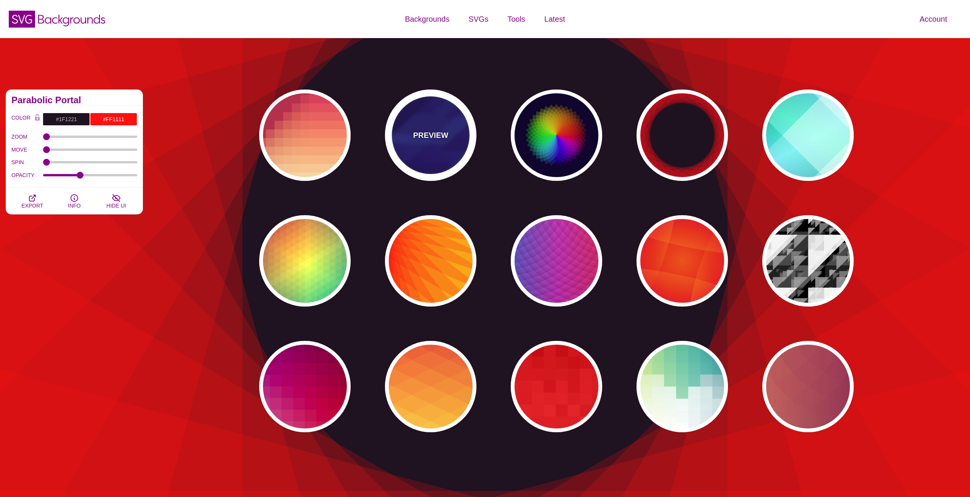
click at [439, 115] on div "PREVIEW" at bounding box center [430, 135] width 91 height 91
type input "#000044"
type input "#3388FF"
type input "#001188"
type input "0.3"
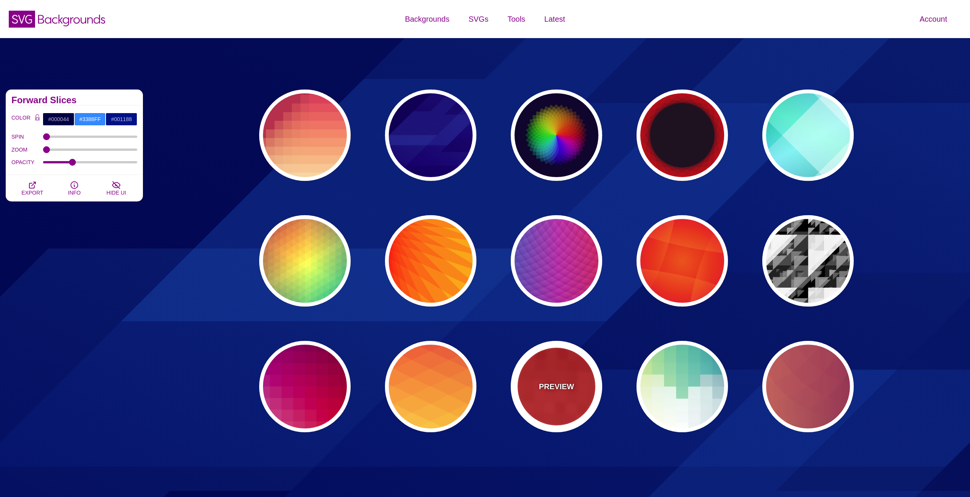
click at [565, 372] on div "PREVIEW" at bounding box center [556, 386] width 91 height 91
type input "#BB0000"
type input "#FF3333"
type input "100"
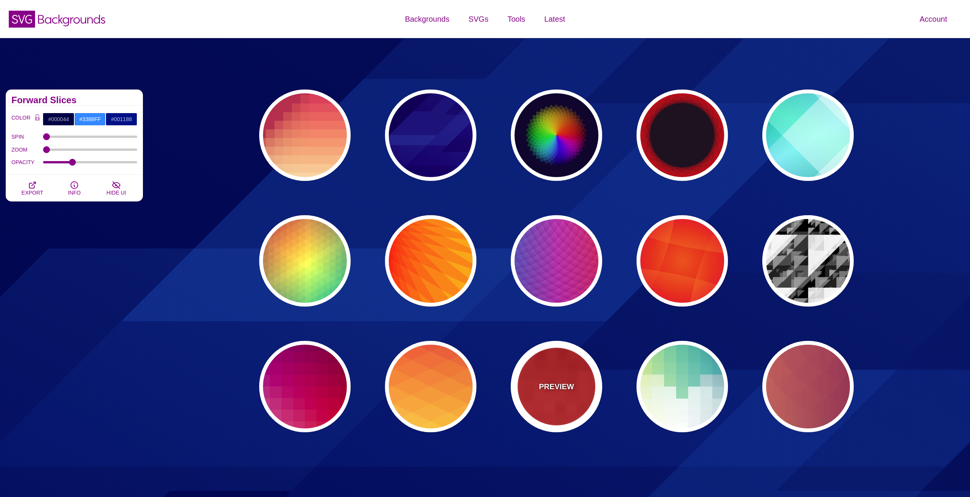
type input "0.5"
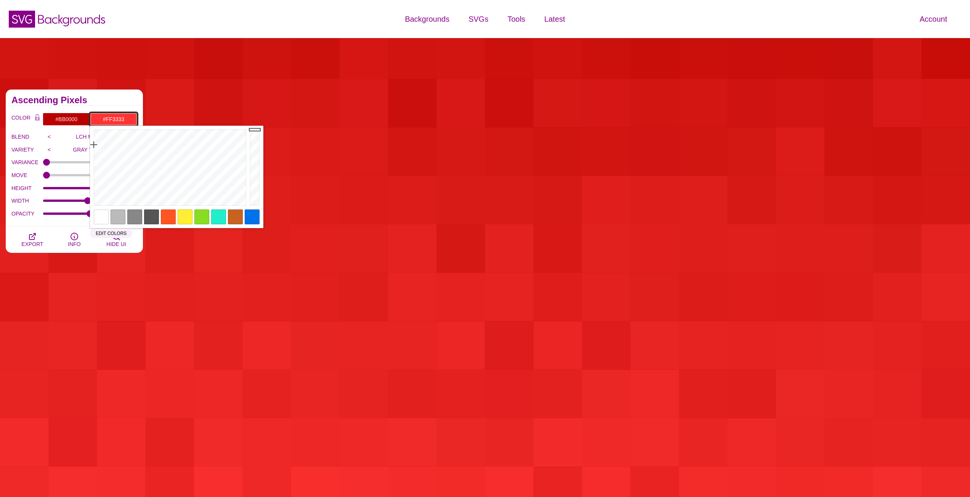
click at [119, 122] on input "#FF3333" at bounding box center [113, 119] width 47 height 13
click at [254, 219] on div at bounding box center [252, 217] width 15 height 15
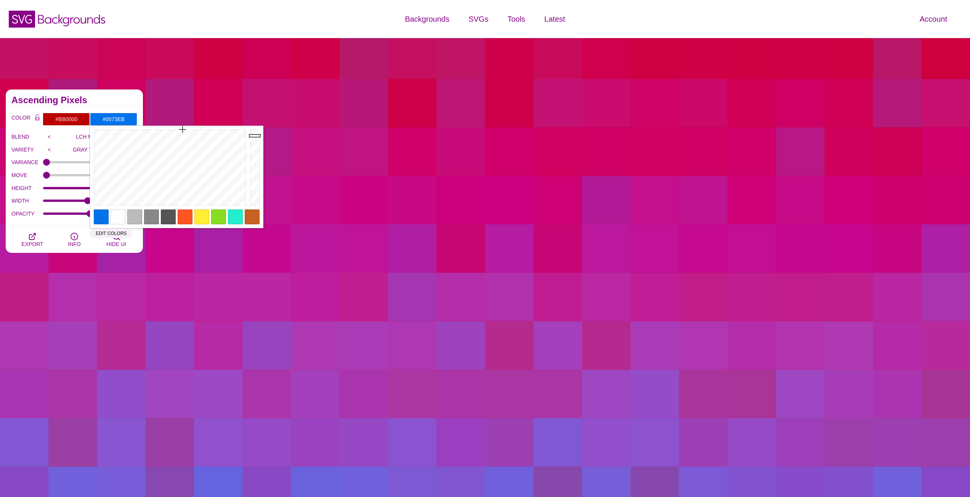
type input "#B3CEEB"
click at [183, 187] on div at bounding box center [169, 168] width 158 height 84
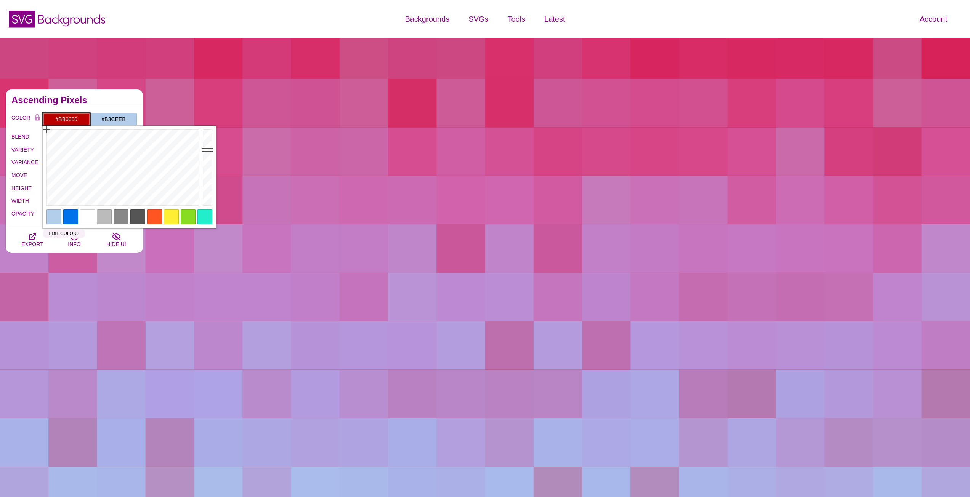
click at [71, 119] on input "#BB0000" at bounding box center [66, 119] width 47 height 13
click at [77, 215] on div at bounding box center [70, 217] width 15 height 15
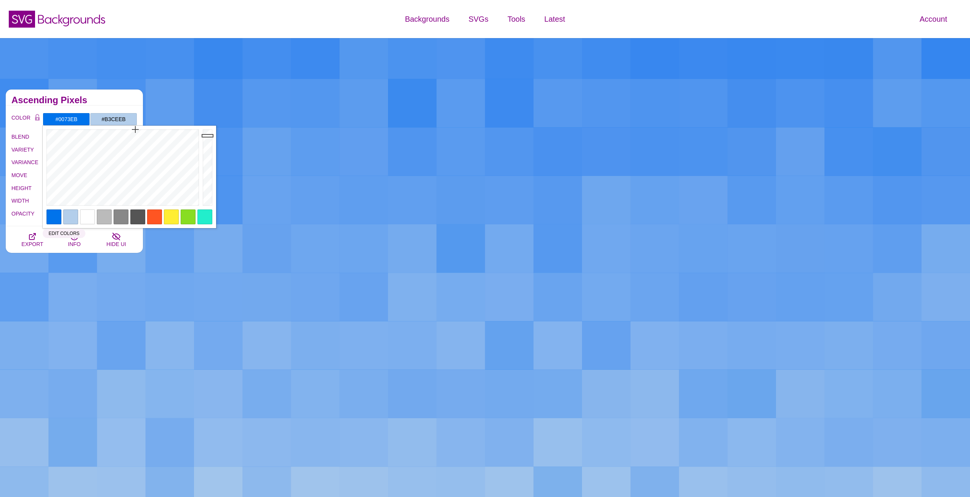
click at [90, 216] on div at bounding box center [87, 217] width 15 height 15
type input "#FFFFFF"
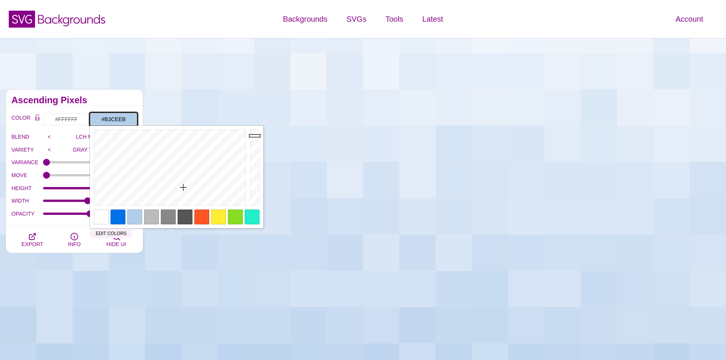
click at [121, 117] on input "#B3CEEB" at bounding box center [113, 119] width 47 height 13
paste input "EEF5FC"
type input "#EEF5FC"
click at [117, 100] on h2 "Ascending Pixels" at bounding box center [74, 100] width 126 height 6
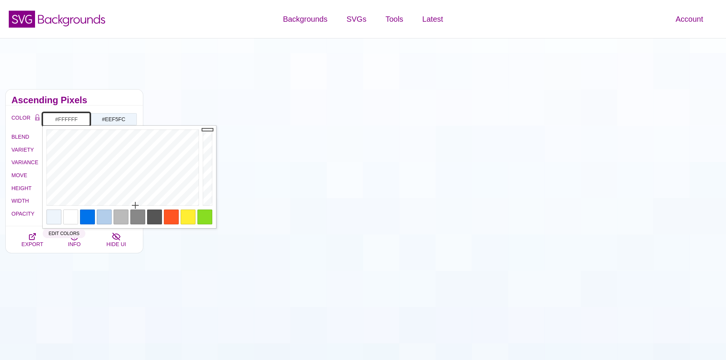
click at [75, 118] on input "#FFFFFF" at bounding box center [66, 119] width 47 height 13
paste input "EEF5FC"
type input "#EEF5FC"
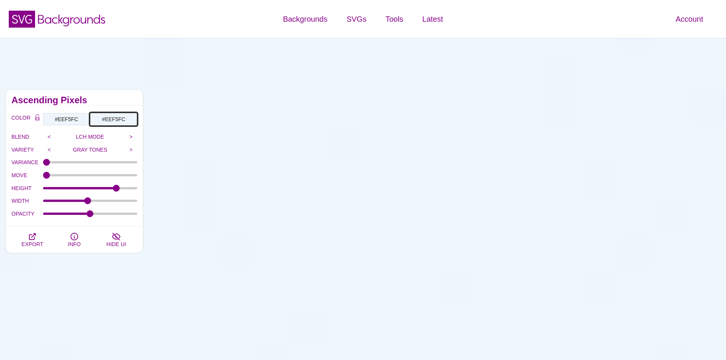
click at [115, 117] on input "#EEF5FC" at bounding box center [113, 119] width 47 height 13
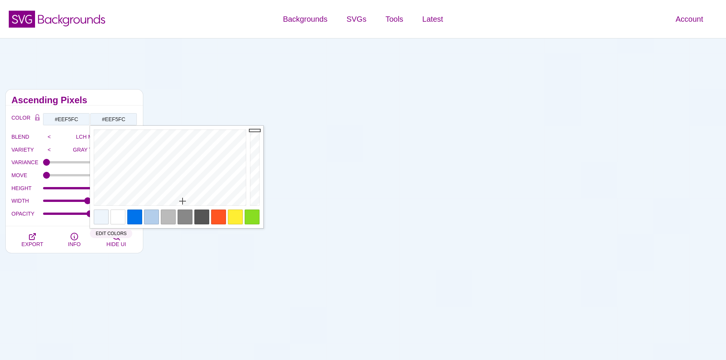
click at [124, 214] on div at bounding box center [117, 217] width 15 height 15
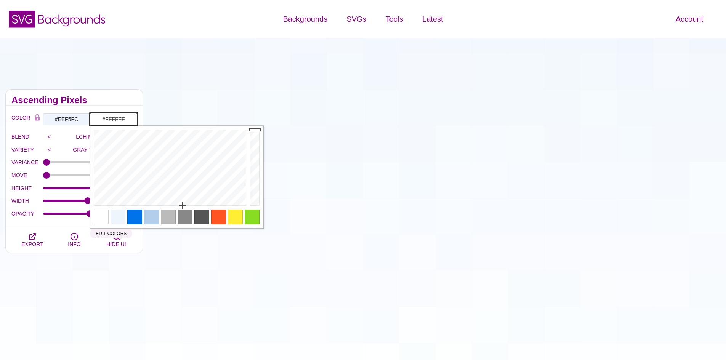
click at [130, 120] on input "#FFFFFF" at bounding box center [113, 119] width 47 height 13
click at [125, 122] on input "#FFFFFF" at bounding box center [113, 119] width 47 height 13
paste input "C4DBF3"
click at [120, 103] on div "Ascending Pixels" at bounding box center [74, 98] width 137 height 16
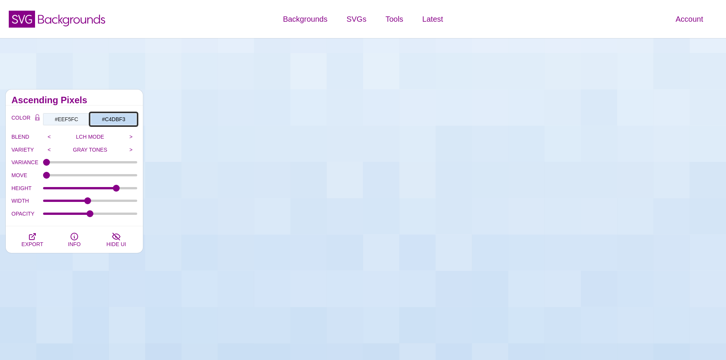
click at [127, 120] on input "#C4DBF3" at bounding box center [113, 119] width 47 height 13
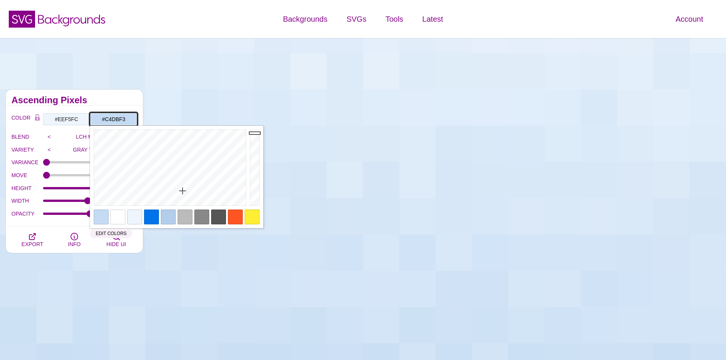
paste input "99C0EA"
type input "#99C0EA"
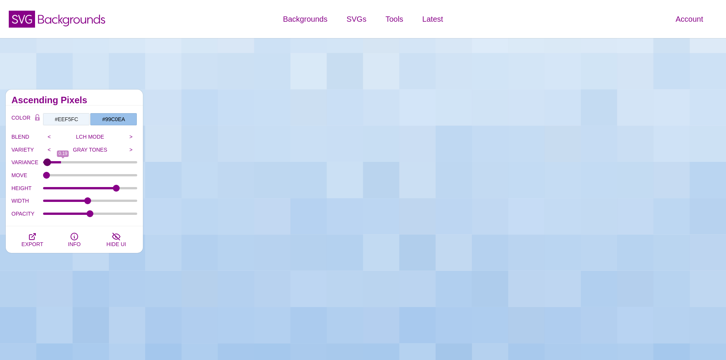
type input "0"
drag, startPoint x: 48, startPoint y: 162, endPoint x: 39, endPoint y: 159, distance: 9.3
click at [43, 161] on input "VARIANCE" at bounding box center [90, 162] width 94 height 3
drag, startPoint x: 50, startPoint y: 174, endPoint x: 29, endPoint y: 172, distance: 21.0
click at [43, 174] on input "MOVE" at bounding box center [90, 175] width 94 height 3
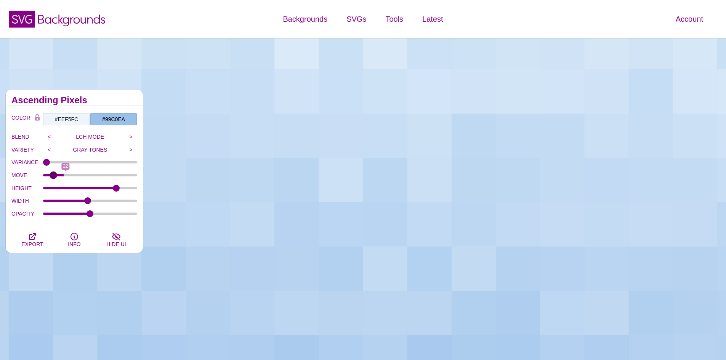
type input "0"
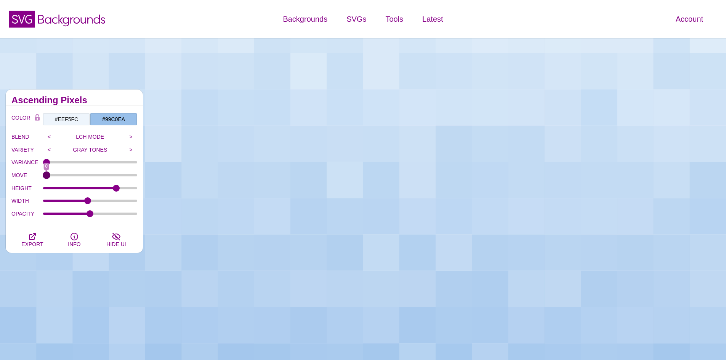
drag, startPoint x: 50, startPoint y: 173, endPoint x: 20, endPoint y: 173, distance: 29.7
click at [43, 174] on input "MOVE" at bounding box center [90, 175] width 94 height 3
drag, startPoint x: 115, startPoint y: 189, endPoint x: 156, endPoint y: 193, distance: 41.4
type input "125"
click at [138, 190] on input "HEIGHT" at bounding box center [90, 188] width 94 height 3
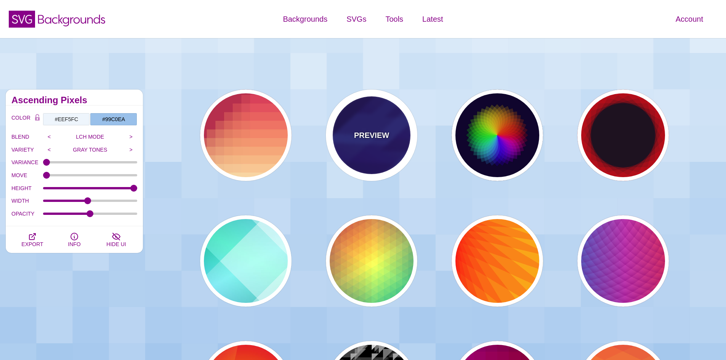
click at [360, 116] on div "PREVIEW" at bounding box center [371, 135] width 91 height 91
type input "#000044"
type input "#3388FF"
type input "0.3"
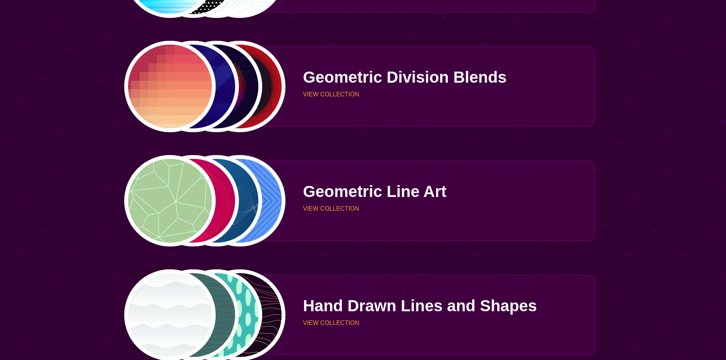
scroll to position [1486, 0]
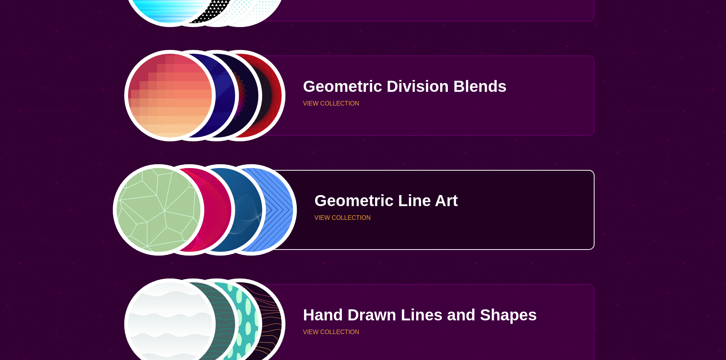
click at [341, 213] on div "Geometric Line Art VIEW COLLECTION" at bounding box center [440, 209] width 309 height 57
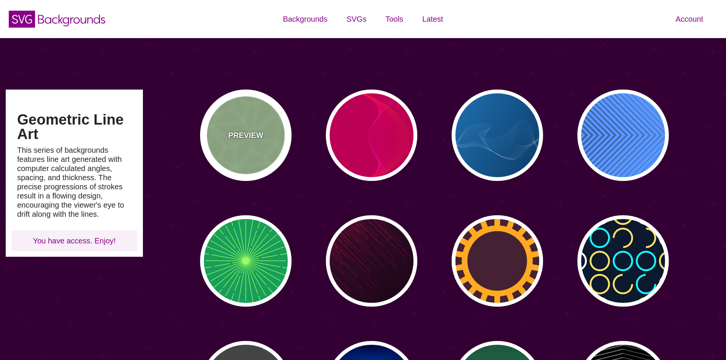
click at [232, 107] on div "PREVIEW" at bounding box center [245, 135] width 91 height 91
type input "#AACC99"
type input "#CCFFDD"
type input "0"
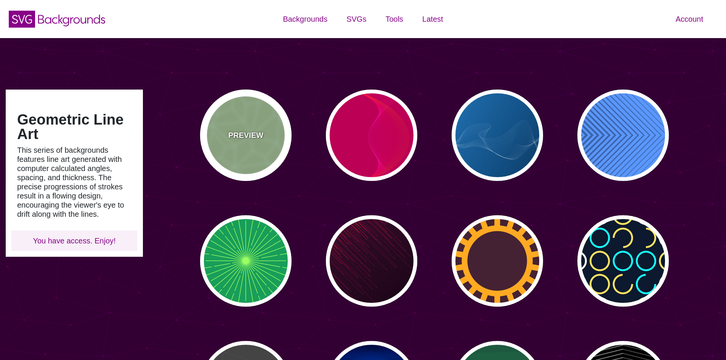
type input "5"
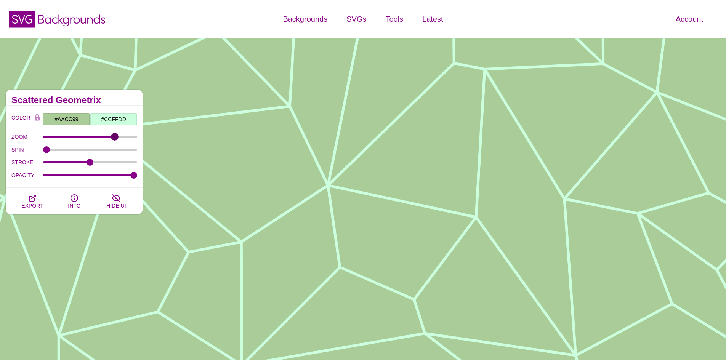
drag, startPoint x: 45, startPoint y: 134, endPoint x: 114, endPoint y: 141, distance: 69.3
type input "78"
click at [114, 138] on input "ZOOM" at bounding box center [90, 136] width 94 height 3
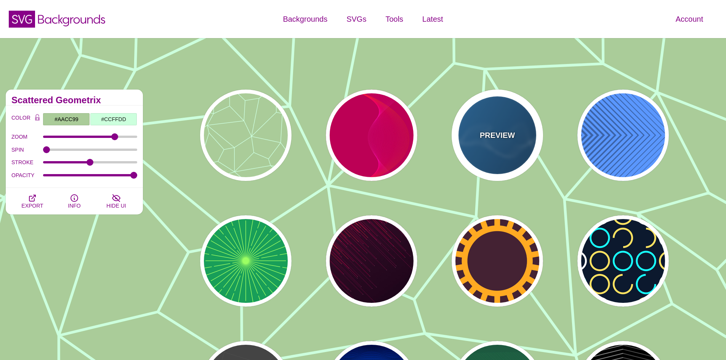
click at [489, 125] on div "PREVIEW" at bounding box center [496, 135] width 91 height 91
type input "#2277BB"
type input "#002244"
type input "#FFFFFF"
type input "1"
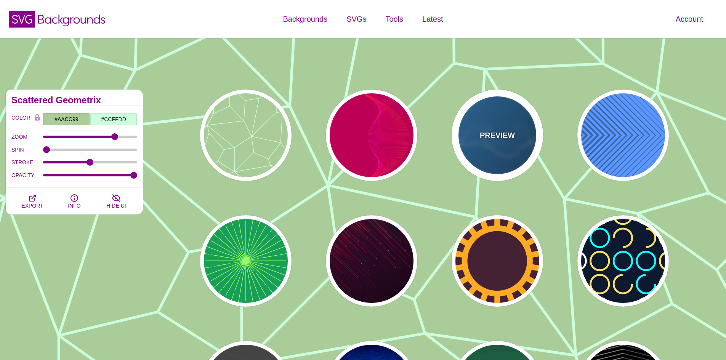
type input "0.5"
type input "1"
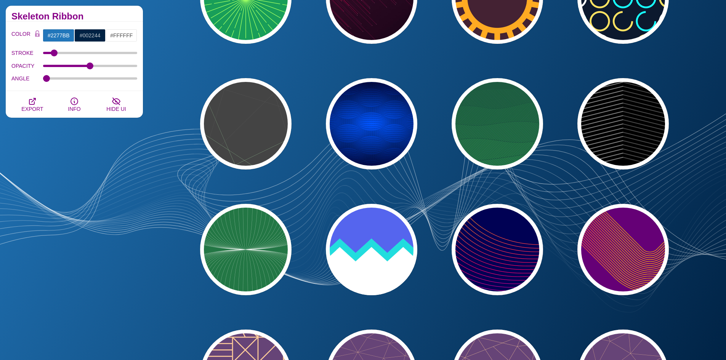
scroll to position [305, 0]
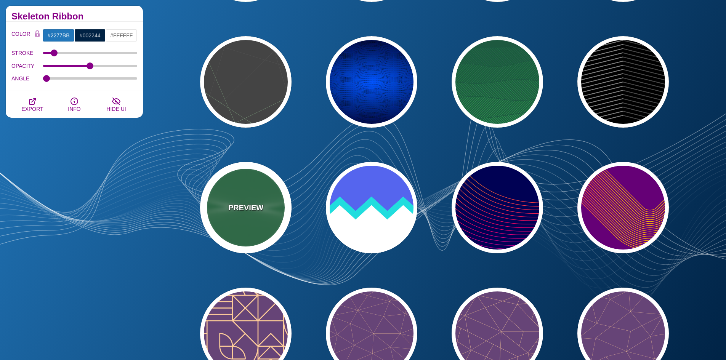
click at [246, 192] on div "PREVIEW" at bounding box center [245, 207] width 91 height 91
type input "#227744"
type input "#DDFFCC"
type input "0"
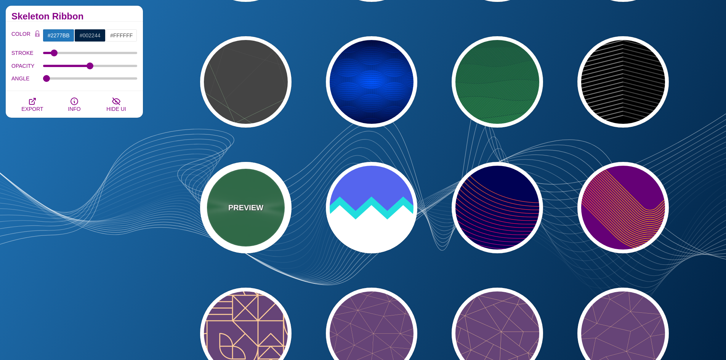
type input "0"
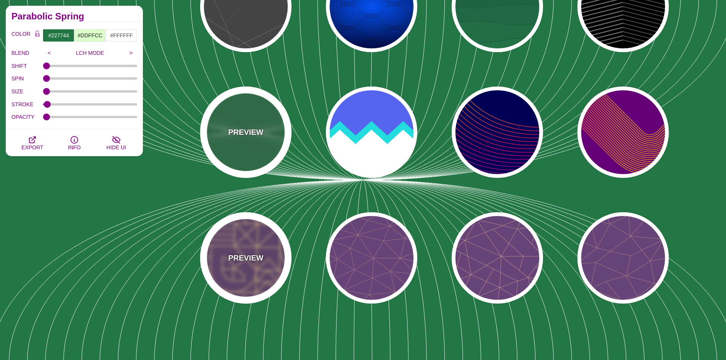
scroll to position [381, 0]
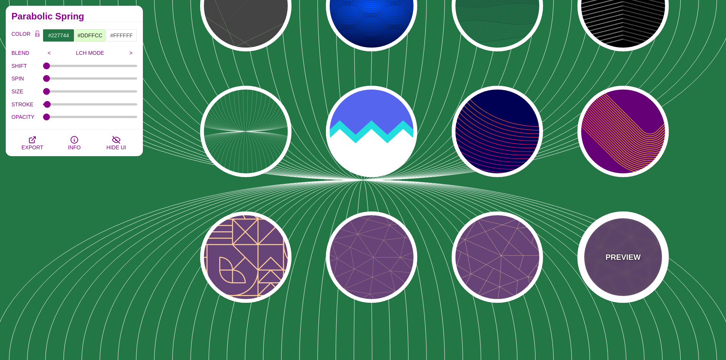
click at [619, 237] on div "PREVIEW" at bounding box center [622, 256] width 91 height 91
type input "#664477"
type input "#FFCC99"
type input "2"
type input "1"
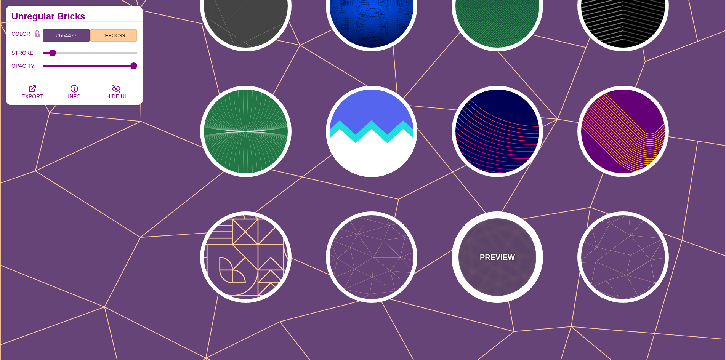
click at [523, 232] on div "PREVIEW" at bounding box center [496, 256] width 91 height 91
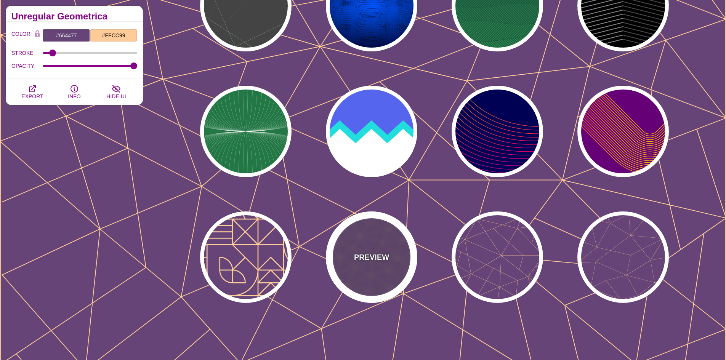
click at [382, 240] on div "PREVIEW" at bounding box center [371, 256] width 91 height 91
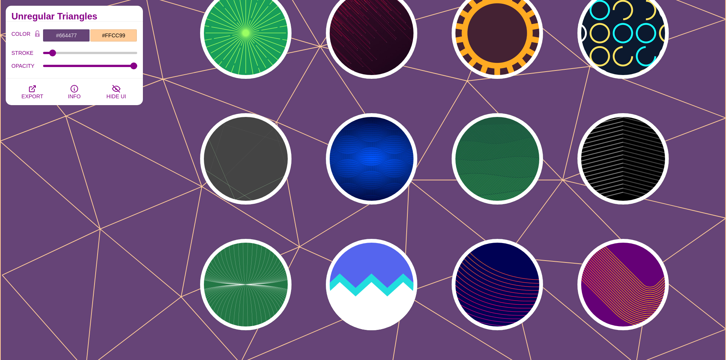
scroll to position [190, 0]
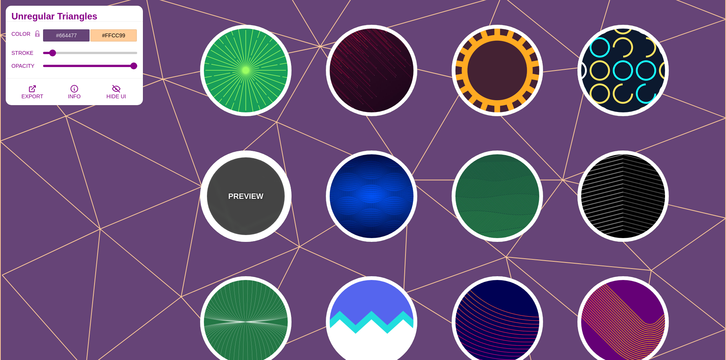
click at [256, 183] on div "PREVIEW" at bounding box center [245, 195] width 91 height 91
type input "#444444"
type input "#555555"
type input "#BBFFBB"
type input "1"
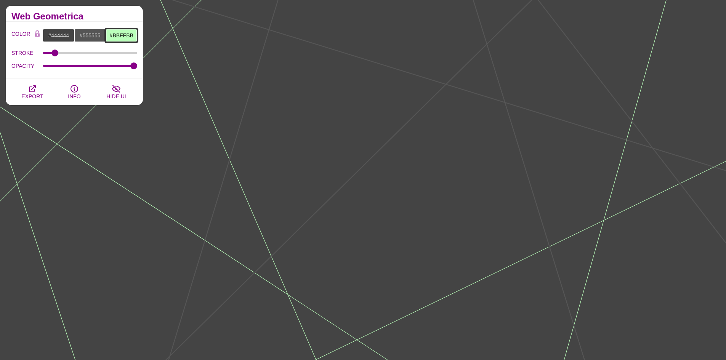
click at [125, 39] on input "#BBFFBB" at bounding box center [122, 35] width 32 height 13
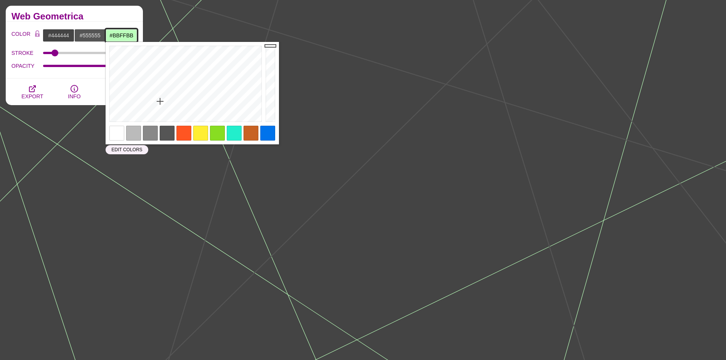
paste input "187DE9"
type input "#187DE9"
click at [125, 11] on div "Web Geometrica" at bounding box center [74, 14] width 137 height 16
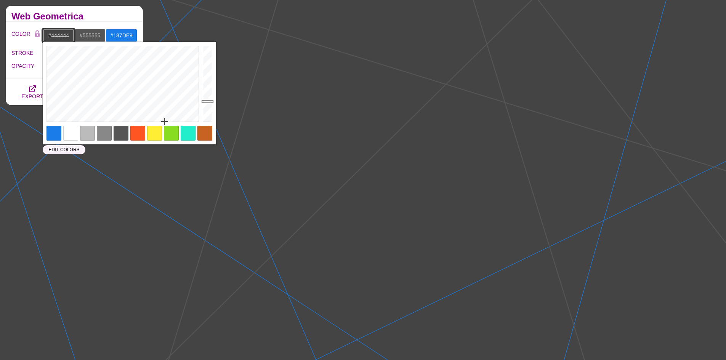
click at [58, 31] on input "#444444" at bounding box center [59, 35] width 32 height 13
click at [74, 127] on div at bounding box center [70, 133] width 15 height 15
type input "#FFFFFF"
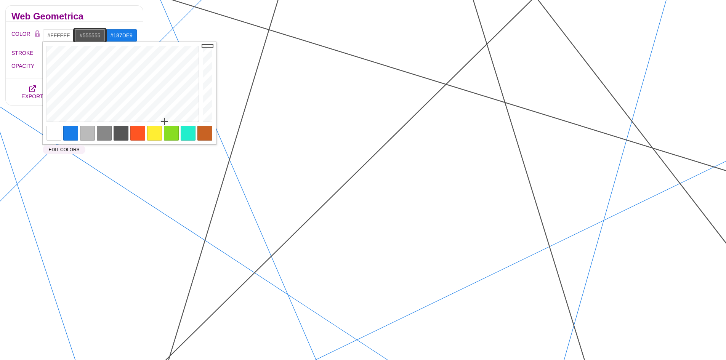
click at [90, 37] on input "#555555" at bounding box center [90, 35] width 32 height 13
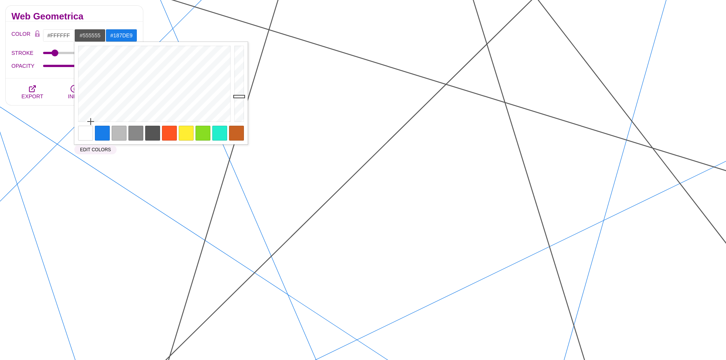
click at [81, 132] on div at bounding box center [85, 133] width 15 height 15
type input "#FFFFFF"
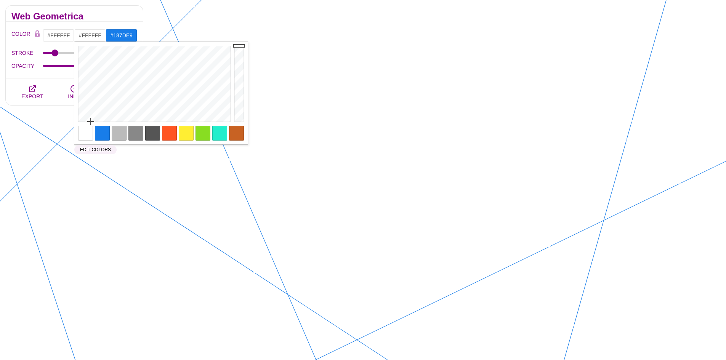
click at [109, 12] on div "Web Geometrica" at bounding box center [74, 14] width 137 height 16
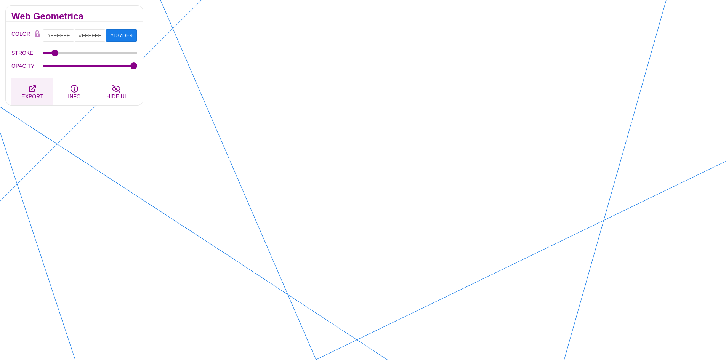
click at [30, 92] on icon "button" at bounding box center [32, 89] width 6 height 6
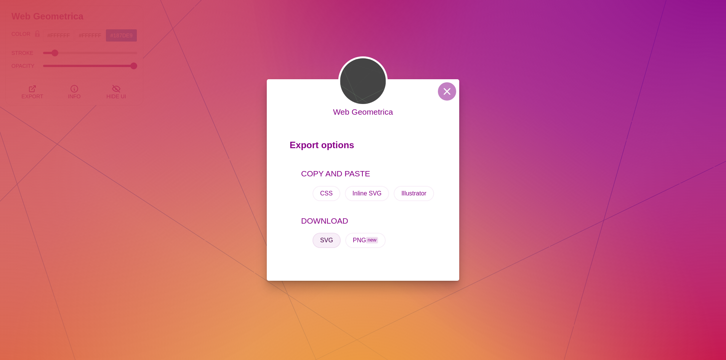
click at [333, 238] on button "SVG" at bounding box center [326, 240] width 28 height 15
drag, startPoint x: 449, startPoint y: 94, endPoint x: 447, endPoint y: 98, distance: 5.0
click at [448, 96] on button at bounding box center [447, 91] width 18 height 18
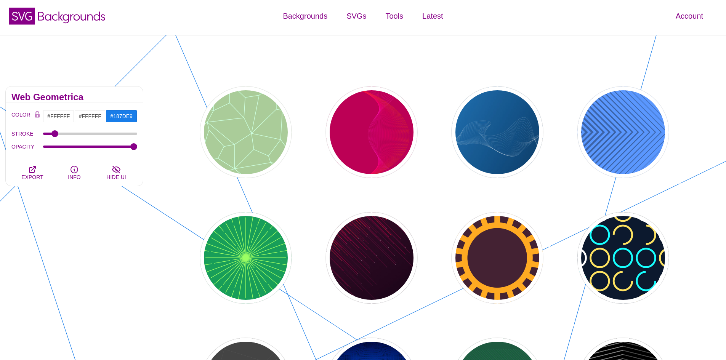
scroll to position [0, 0]
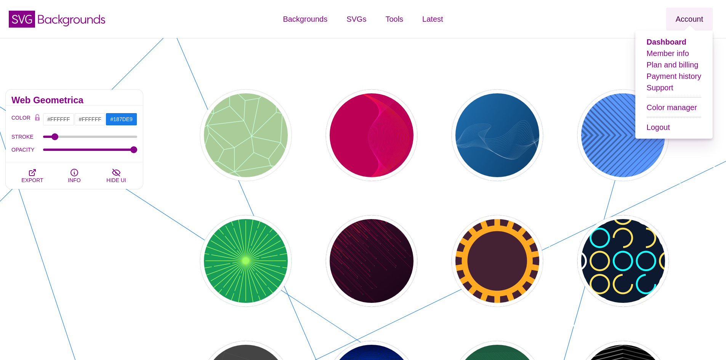
click at [692, 16] on link "Account" at bounding box center [689, 19] width 46 height 23
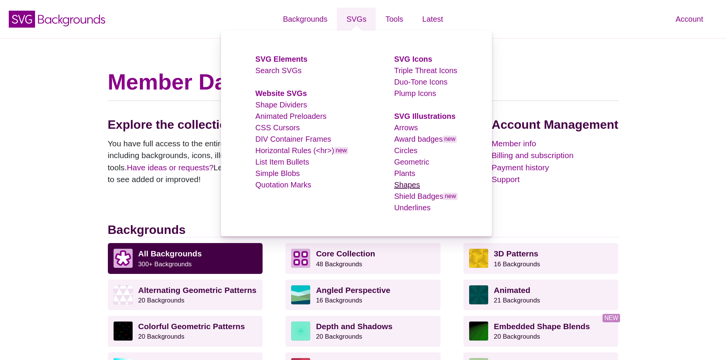
click at [411, 185] on link "Shapes" at bounding box center [407, 185] width 26 height 8
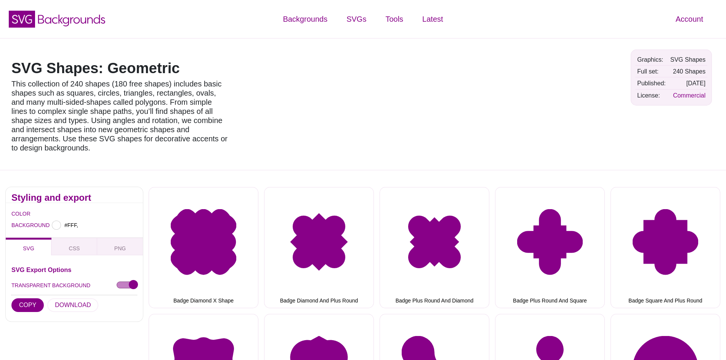
type input "#FFFFFF"
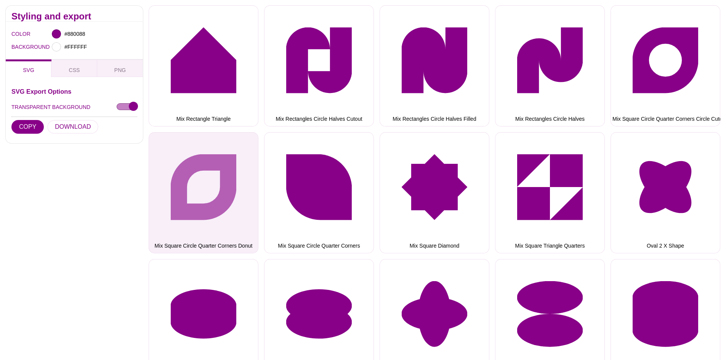
scroll to position [3467, 0]
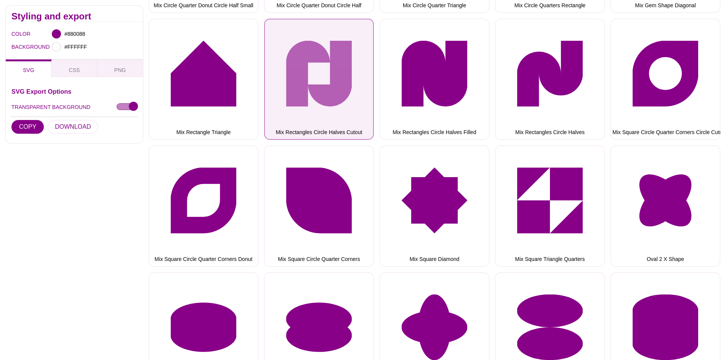
click at [341, 88] on button "Mix Rectangles Circle Halves Cutout" at bounding box center [319, 79] width 110 height 121
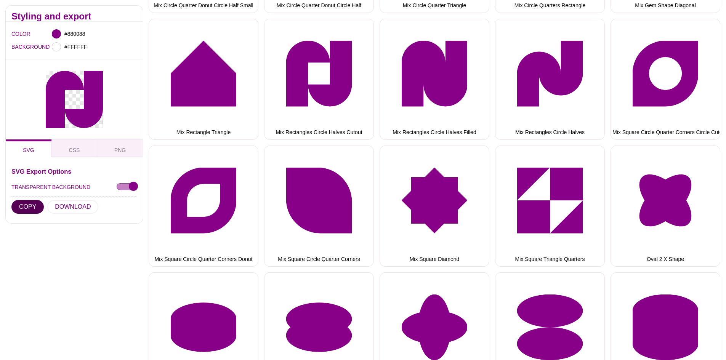
click at [28, 206] on button "COPY" at bounding box center [27, 207] width 32 height 14
click at [67, 206] on button "DOWNLOAD" at bounding box center [72, 207] width 51 height 14
